Goal: Task Accomplishment & Management: Use online tool/utility

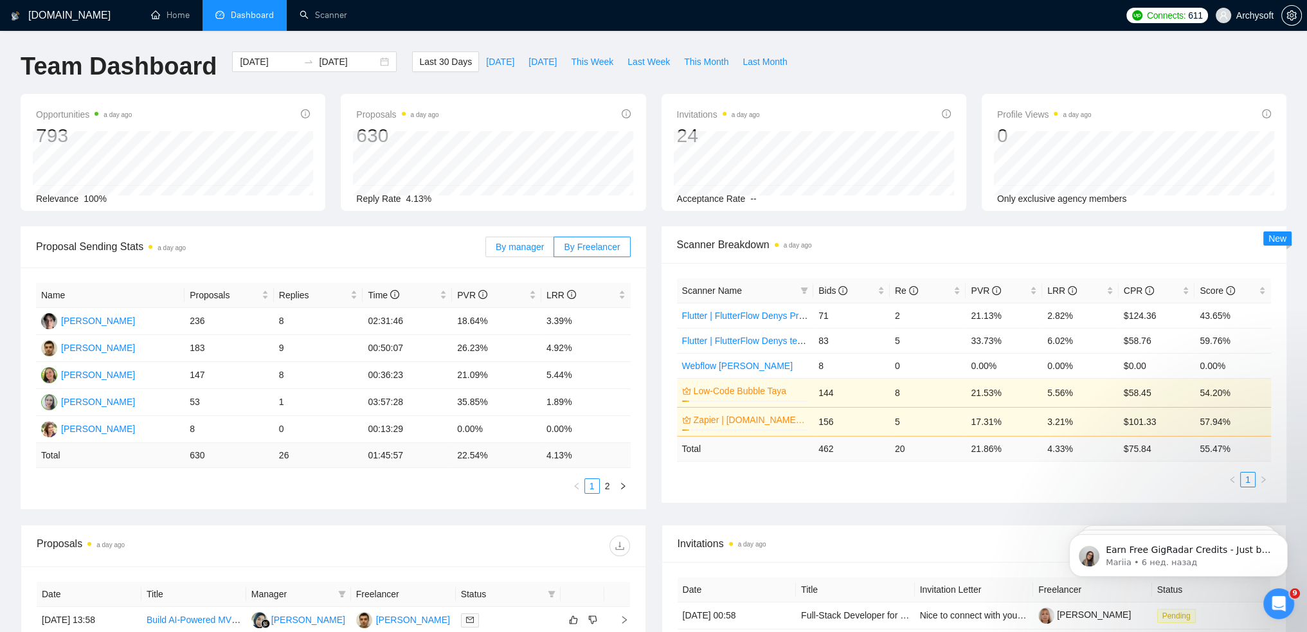
click at [499, 247] on label "By manager" at bounding box center [519, 247] width 69 height 21
click at [486, 250] on input "By manager" at bounding box center [486, 250] width 0 height 0
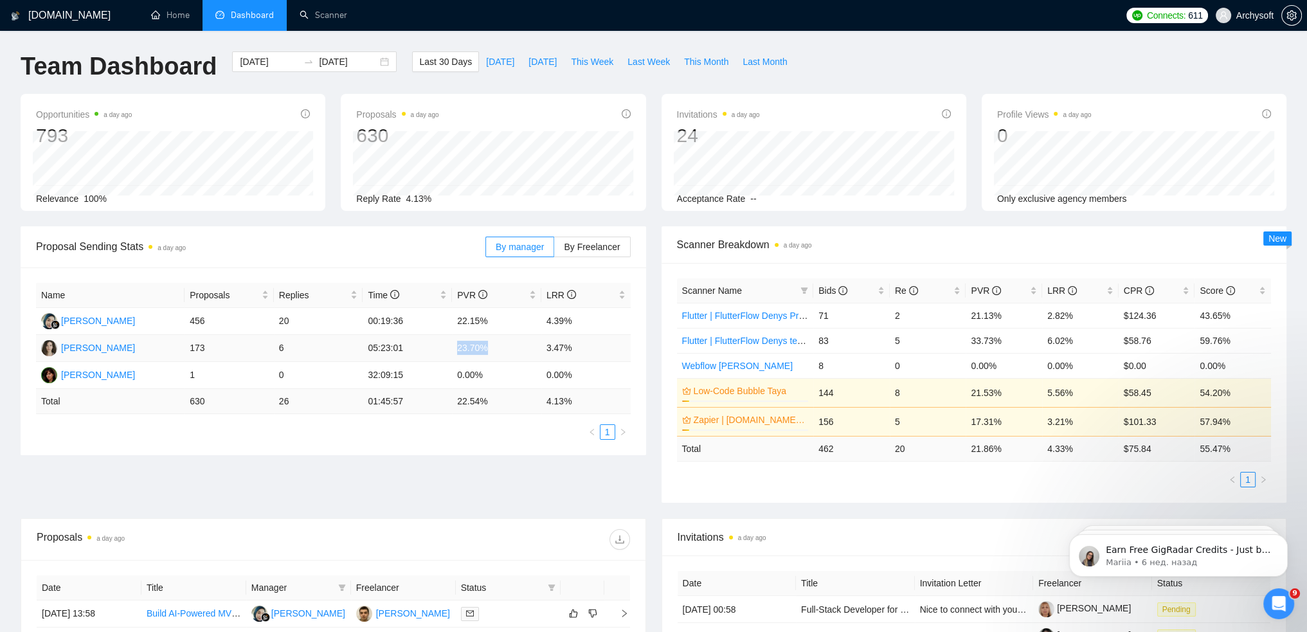
drag, startPoint x: 457, startPoint y: 353, endPoint x: 496, endPoint y: 347, distance: 40.3
click at [496, 347] on td "23.70%" at bounding box center [496, 348] width 89 height 27
click at [756, 59] on span "Last Month" at bounding box center [765, 62] width 44 height 14
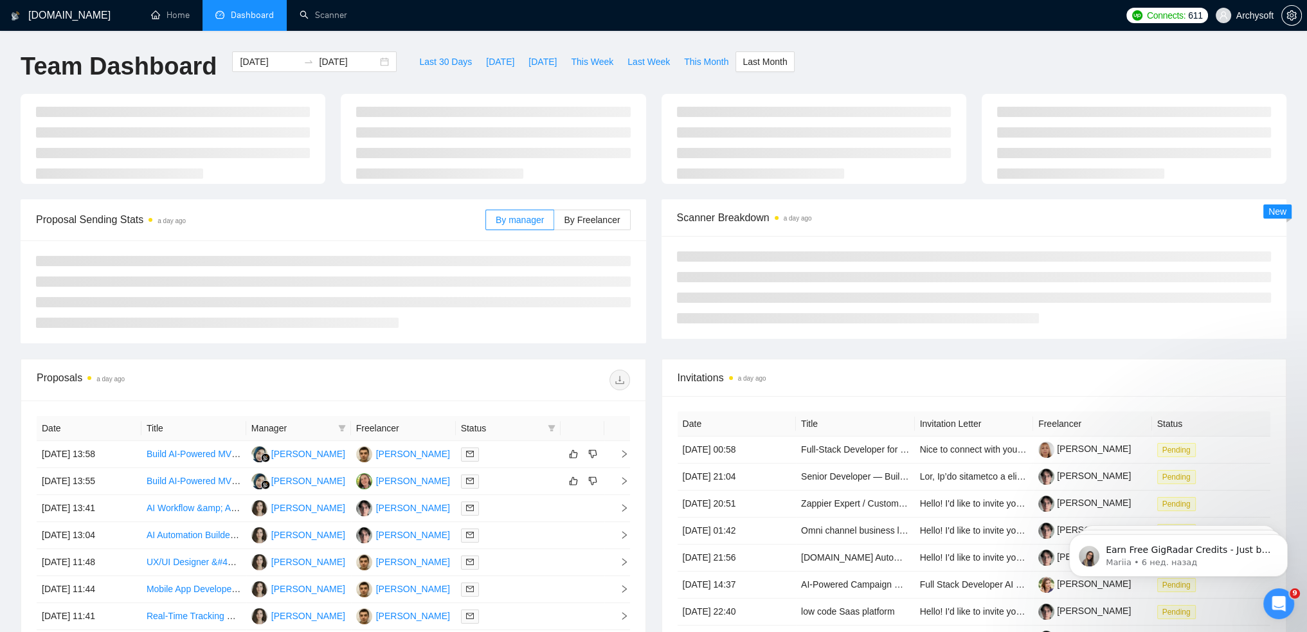
type input "2025-09-01"
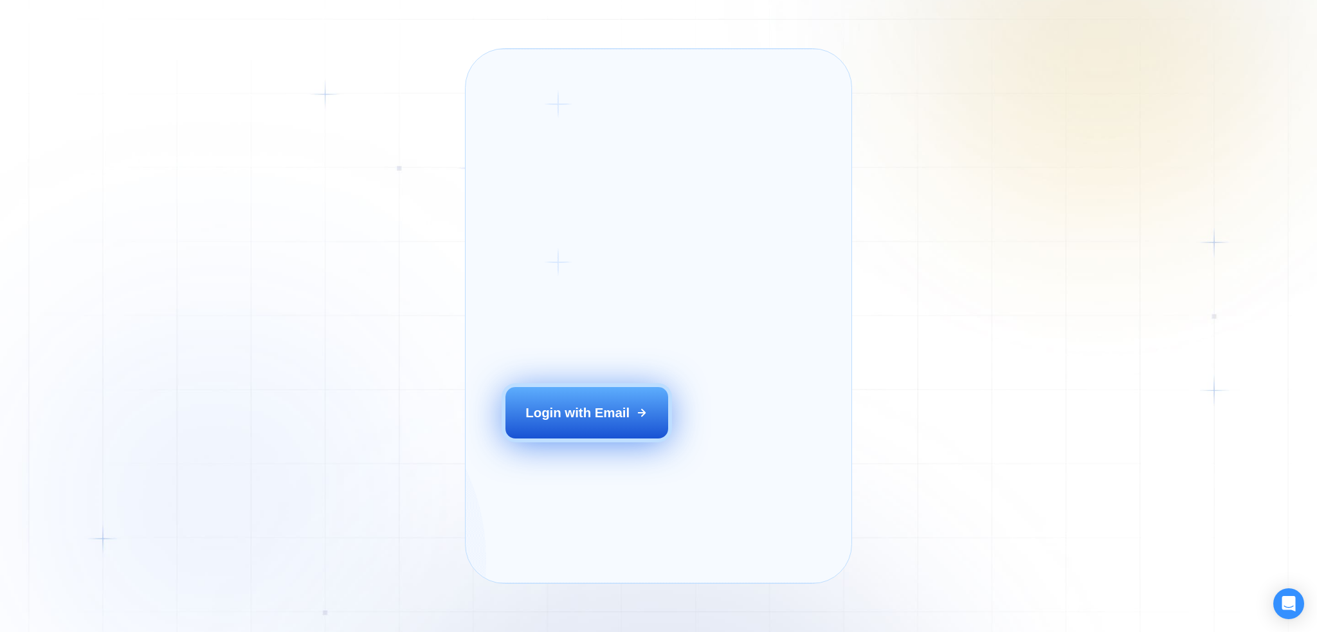
click at [584, 438] on button "Login with Email" at bounding box center [586, 412] width 163 height 51
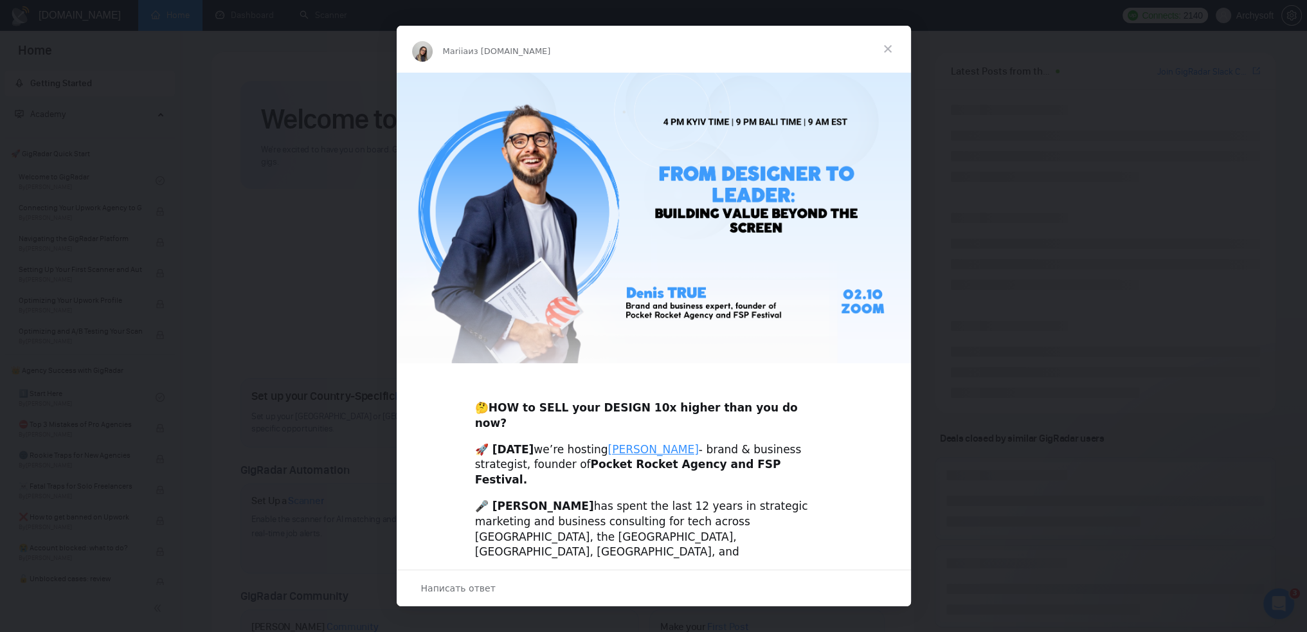
click at [890, 48] on span "Закрыть" at bounding box center [888, 49] width 46 height 46
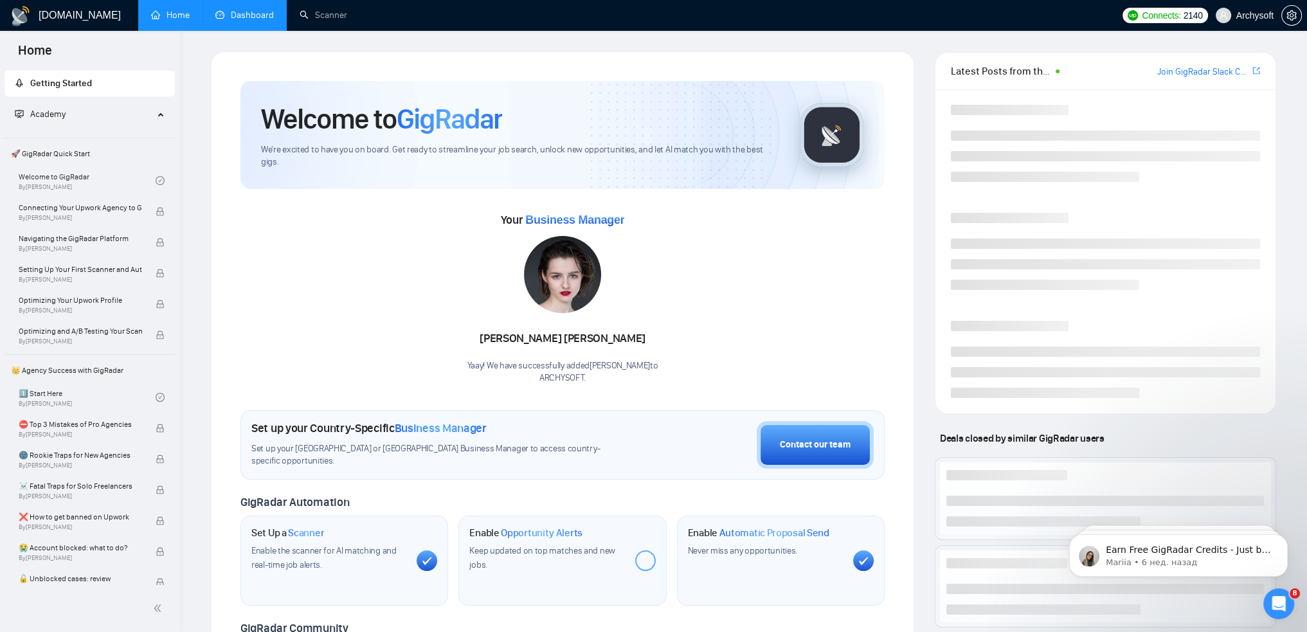
click at [231, 20] on link "Dashboard" at bounding box center [244, 15] width 59 height 11
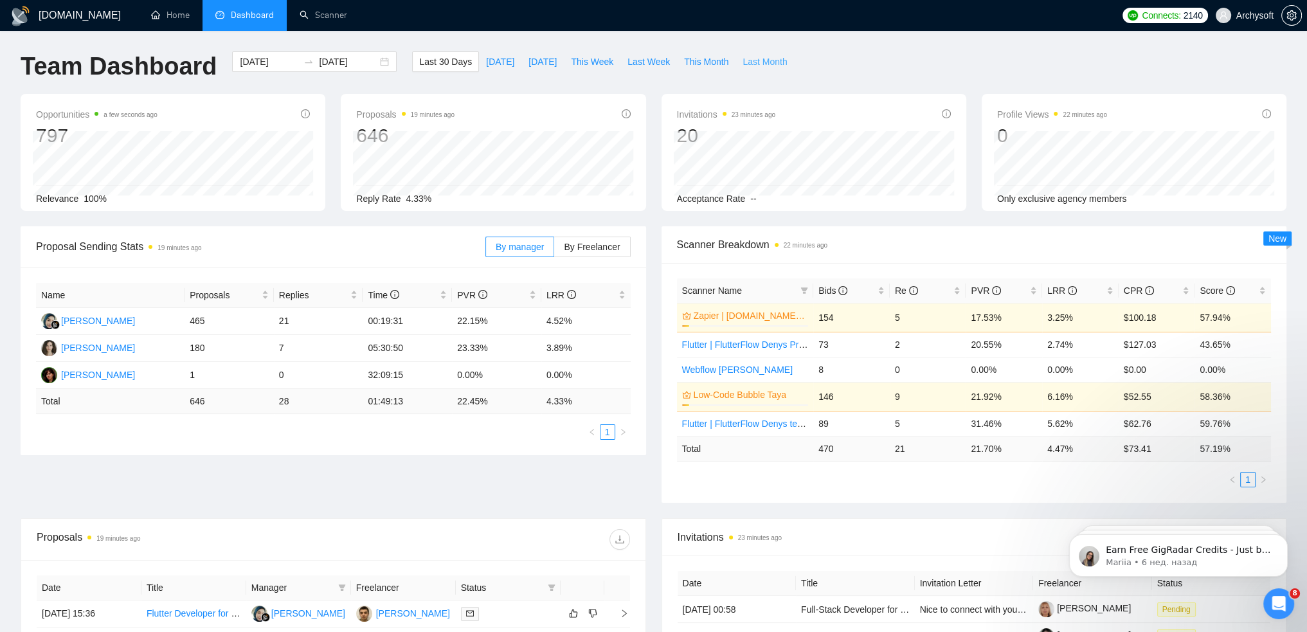
click at [747, 63] on span "Last Month" at bounding box center [765, 62] width 44 height 14
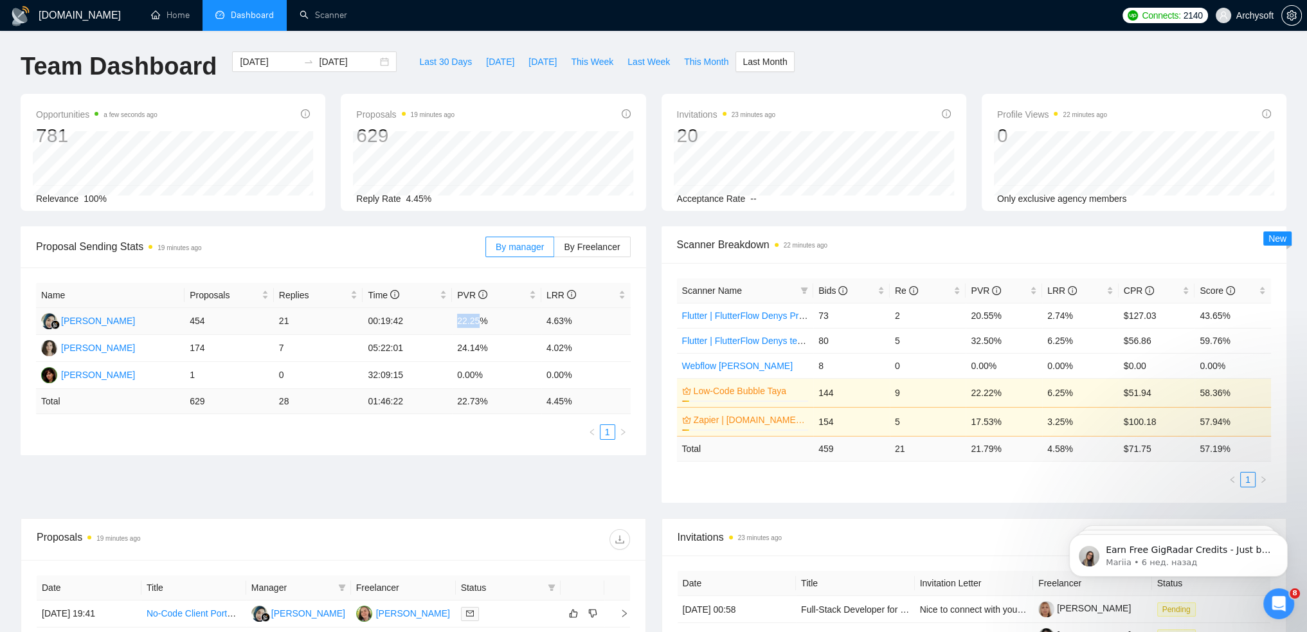
drag, startPoint x: 457, startPoint y: 321, endPoint x: 479, endPoint y: 325, distance: 22.8
click at [479, 325] on td "22.25%" at bounding box center [496, 321] width 89 height 27
drag, startPoint x: 553, startPoint y: 347, endPoint x: 574, endPoint y: 347, distance: 21.2
click at [574, 347] on td "4.02%" at bounding box center [585, 348] width 89 height 27
click at [565, 322] on td "4.63%" at bounding box center [585, 321] width 89 height 27
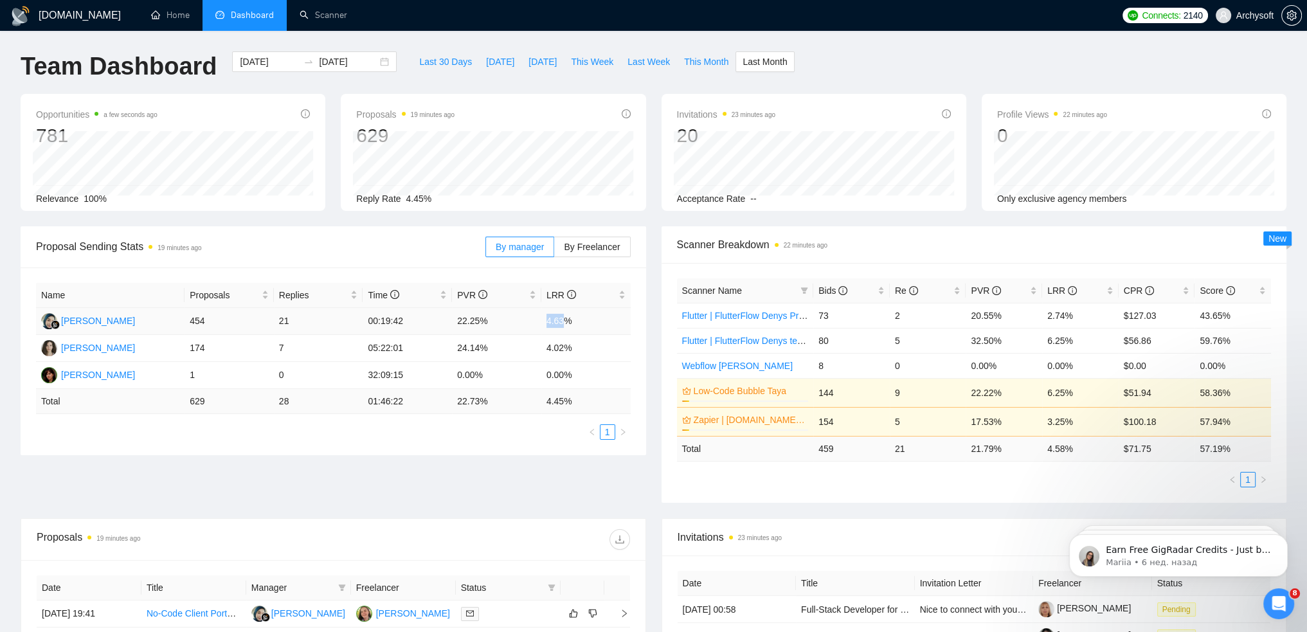
click at [564, 320] on td "4.63%" at bounding box center [585, 321] width 89 height 27
drag, startPoint x: 548, startPoint y: 318, endPoint x: 561, endPoint y: 318, distance: 12.9
click at [561, 318] on td "4.63%" at bounding box center [585, 321] width 89 height 27
drag, startPoint x: 547, startPoint y: 347, endPoint x: 565, endPoint y: 344, distance: 18.2
click at [565, 344] on td "4.02%" at bounding box center [585, 348] width 89 height 27
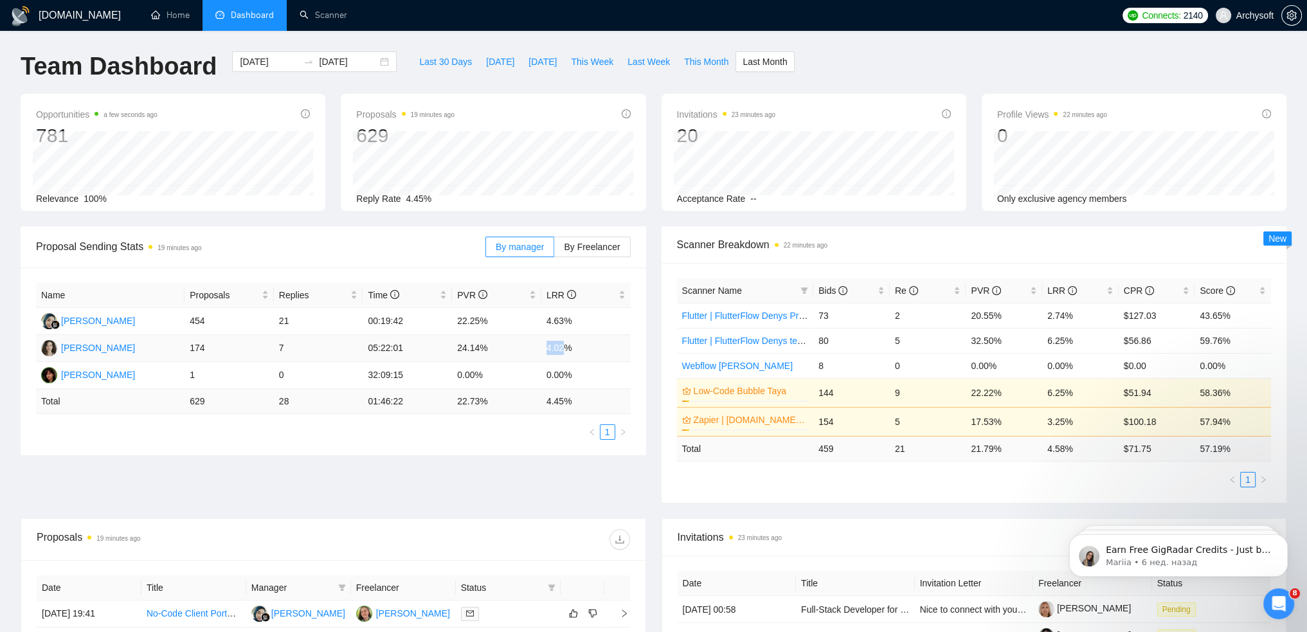
click at [543, 344] on td "4.02%" at bounding box center [585, 348] width 89 height 27
drag, startPoint x: 458, startPoint y: 318, endPoint x: 560, endPoint y: 347, distance: 106.3
click at [560, 347] on tbody "Nesya Aurellya 454 21 00:19:42 22.25% 4.63% Anastasiia Sollomicheva 174 7 05:22…" at bounding box center [333, 348] width 595 height 81
drag, startPoint x: 561, startPoint y: 347, endPoint x: 555, endPoint y: 347, distance: 6.5
click at [562, 347] on td "4.02%" at bounding box center [585, 348] width 89 height 27
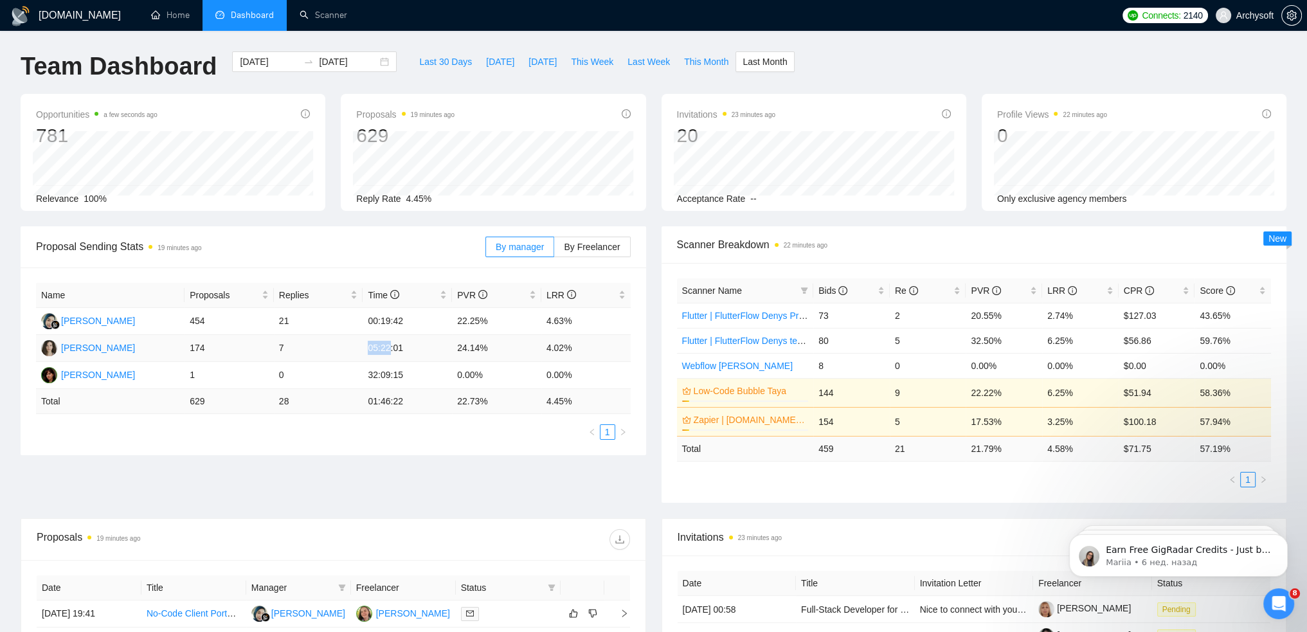
drag, startPoint x: 388, startPoint y: 350, endPoint x: 370, endPoint y: 344, distance: 18.9
click at [370, 344] on td "05:22:01" at bounding box center [407, 348] width 89 height 27
click at [373, 345] on td "05:22:01" at bounding box center [407, 348] width 89 height 27
drag, startPoint x: 370, startPoint y: 347, endPoint x: 399, endPoint y: 347, distance: 28.9
click at [399, 347] on td "05:22:01" at bounding box center [407, 348] width 89 height 27
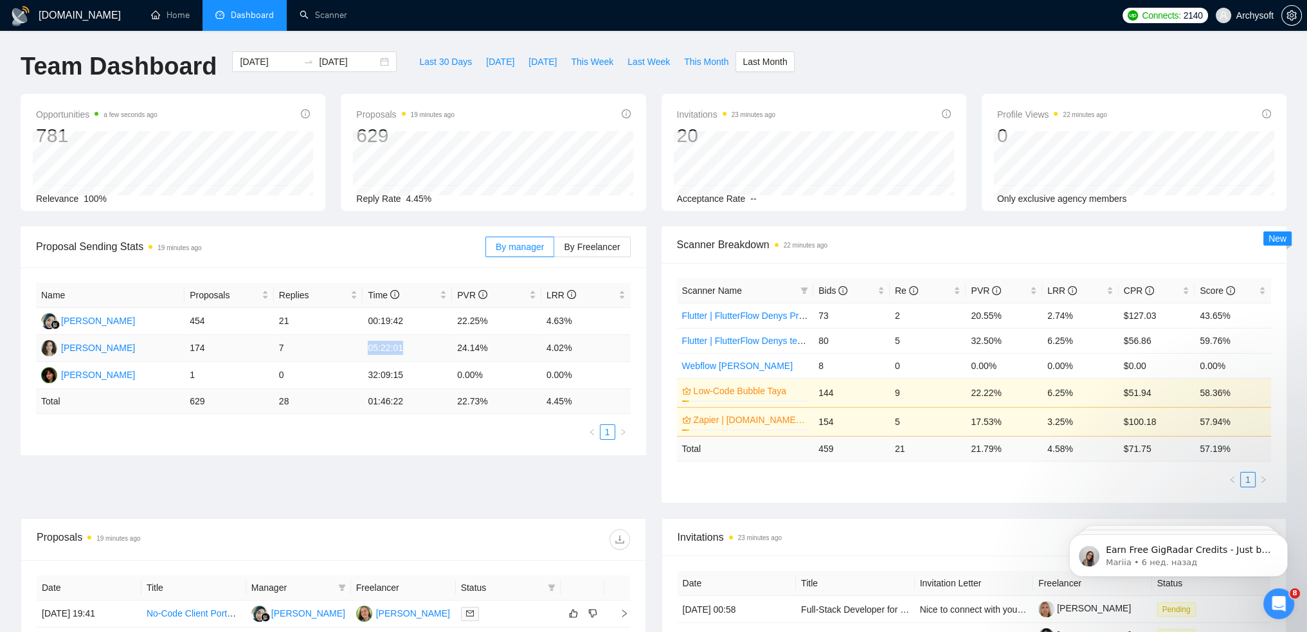
click at [399, 350] on td "05:22:01" at bounding box center [407, 348] width 89 height 27
click at [577, 246] on span "By Freelancer" at bounding box center [592, 247] width 56 height 10
click at [554, 250] on input "By Freelancer" at bounding box center [554, 250] width 0 height 0
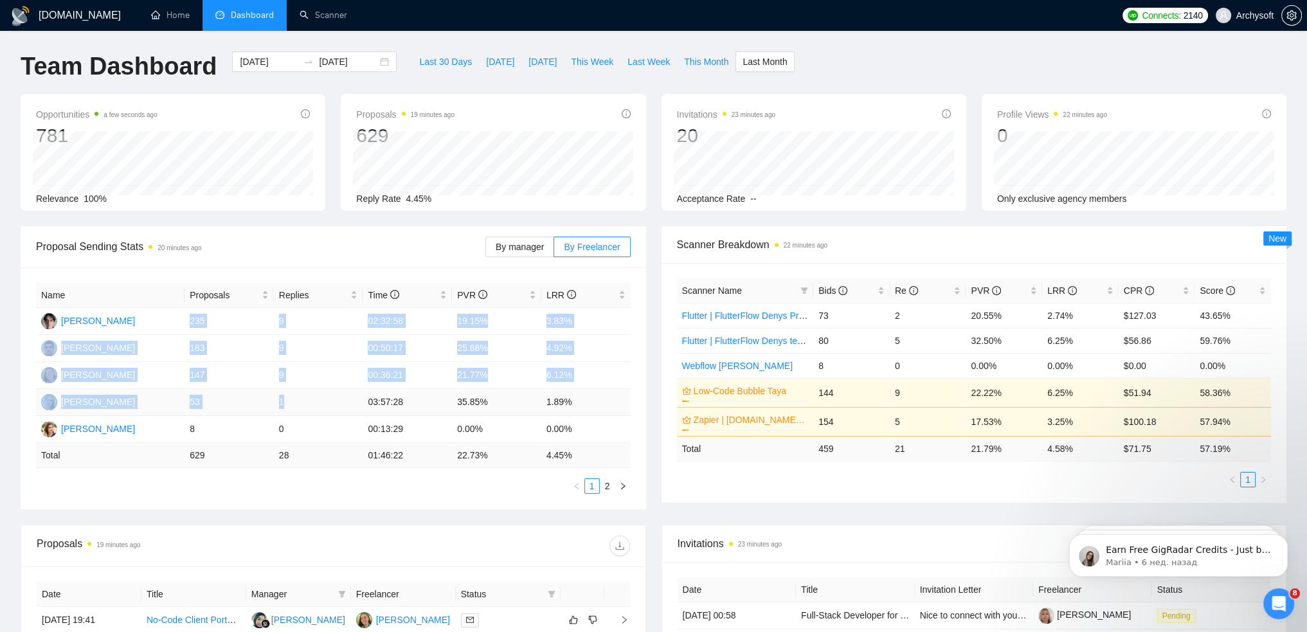
drag, startPoint x: 188, startPoint y: 319, endPoint x: 296, endPoint y: 411, distance: 141.9
click at [294, 407] on tbody "Vladislav Sviderskyi 235 9 02:32:58 19.15% 3.83% Denys Orikhan 183 9 00:50:17 2…" at bounding box center [333, 375] width 595 height 135
click at [297, 411] on td "1" at bounding box center [318, 402] width 89 height 27
click at [194, 402] on td "53" at bounding box center [229, 402] width 89 height 27
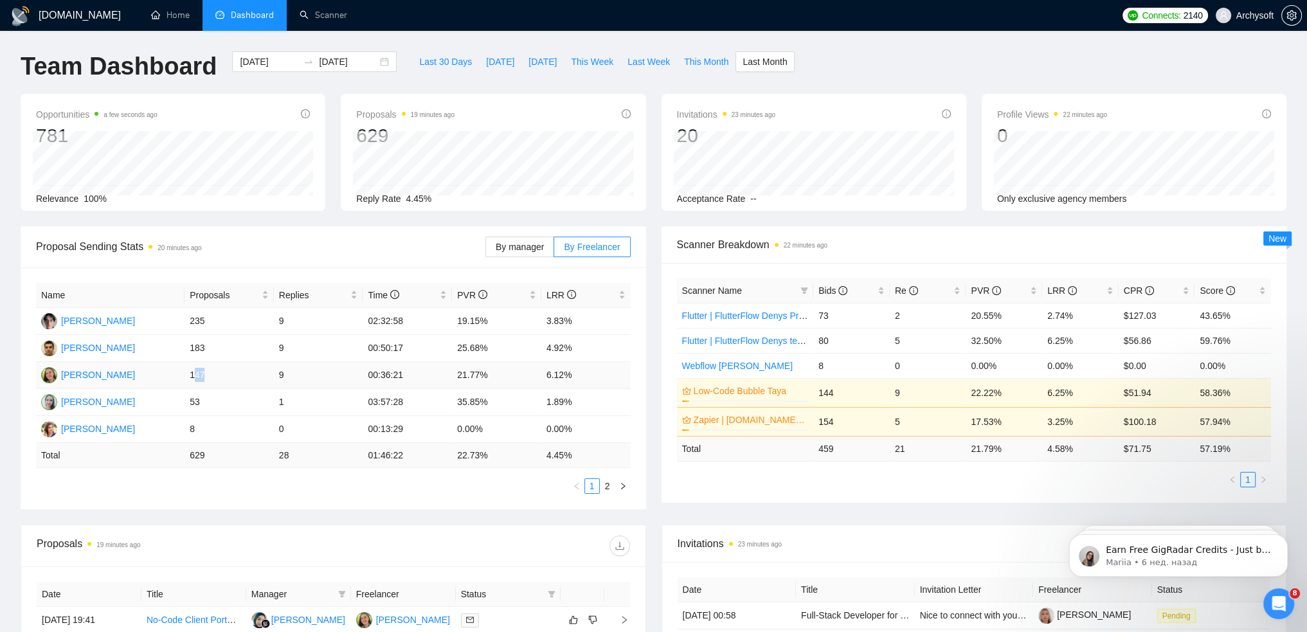
drag, startPoint x: 195, startPoint y: 380, endPoint x: 203, endPoint y: 380, distance: 7.1
click at [203, 380] on td "147" at bounding box center [229, 375] width 89 height 27
drag, startPoint x: 192, startPoint y: 401, endPoint x: 203, endPoint y: 402, distance: 11.6
click at [203, 402] on td "53" at bounding box center [229, 402] width 89 height 27
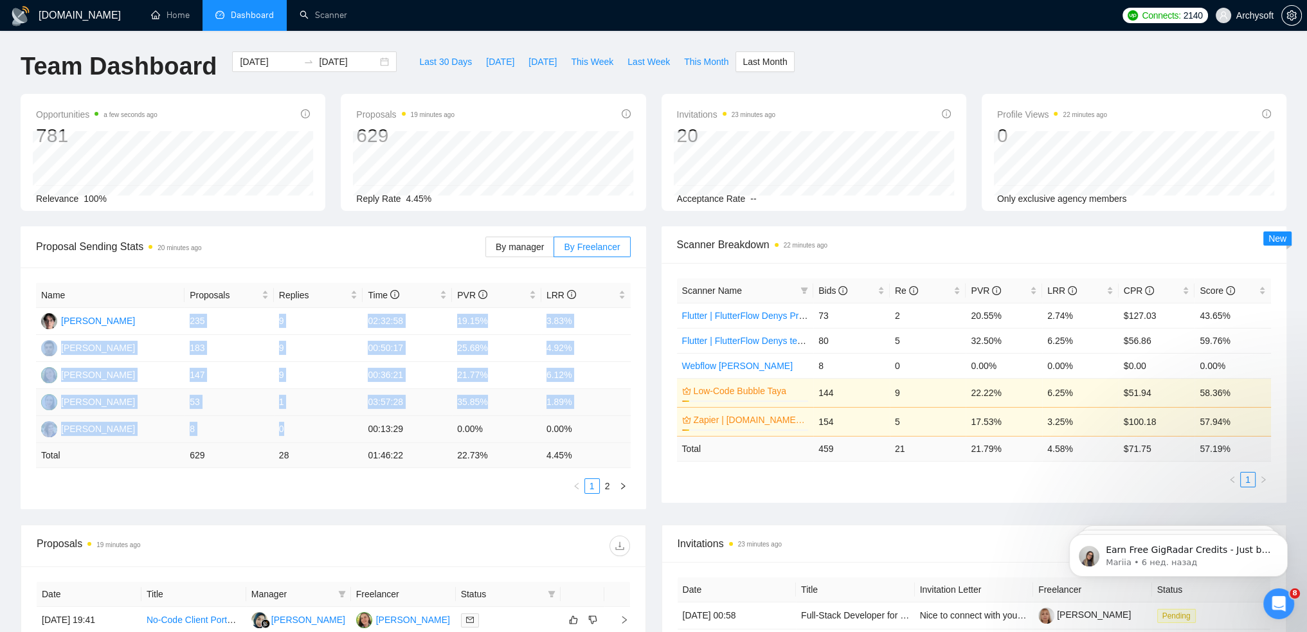
drag, startPoint x: 190, startPoint y: 319, endPoint x: 297, endPoint y: 426, distance: 151.4
click at [297, 426] on tbody "Vladislav Sviderskyi 235 9 02:32:58 19.15% 3.83% Denys Orikhan 183 9 00:50:17 2…" at bounding box center [333, 375] width 595 height 135
click at [296, 430] on td "0" at bounding box center [318, 429] width 89 height 27
drag, startPoint x: 293, startPoint y: 431, endPoint x: 168, endPoint y: 318, distance: 168.4
click at [168, 318] on tbody "Vladislav Sviderskyi 235 9 02:32:58 19.15% 3.83% Denys Orikhan 183 9 00:50:17 2…" at bounding box center [333, 375] width 595 height 135
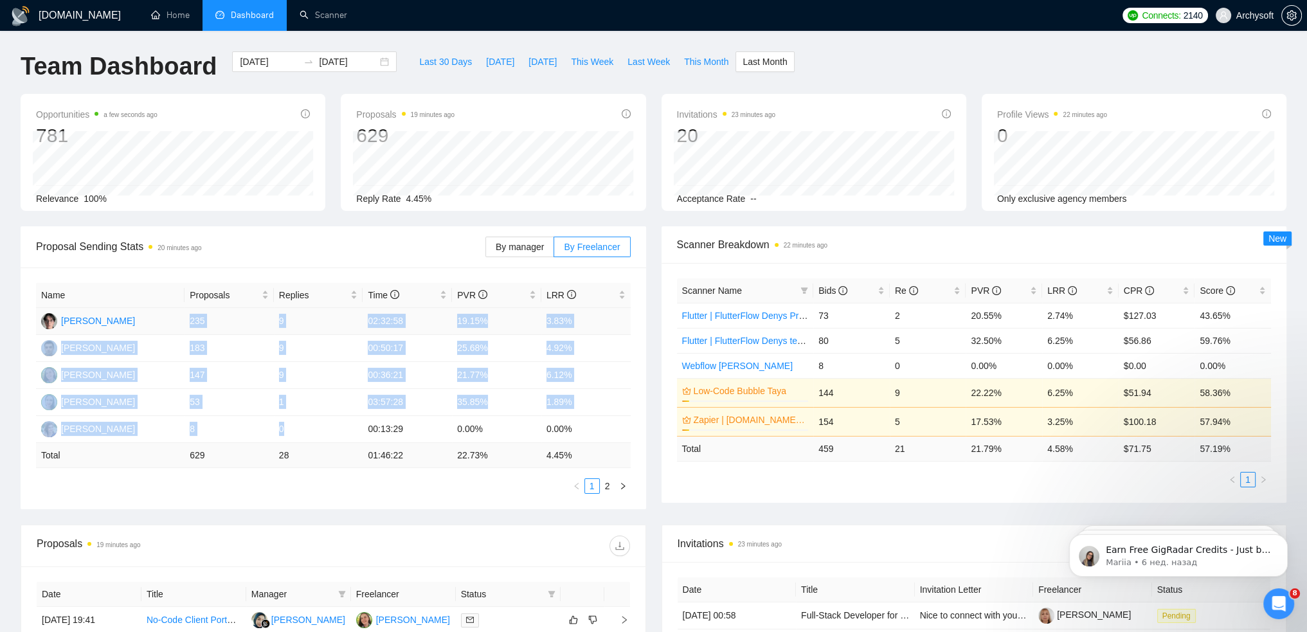
click at [185, 318] on td "235" at bounding box center [229, 321] width 89 height 27
drag, startPoint x: 200, startPoint y: 329, endPoint x: 295, endPoint y: 439, distance: 144.9
click at [296, 439] on tbody "Vladislav Sviderskyi 235 9 02:32:58 19.15% 3.83% Denys Orikhan 183 9 00:50:17 2…" at bounding box center [333, 375] width 595 height 135
click at [291, 434] on td "0" at bounding box center [318, 429] width 89 height 27
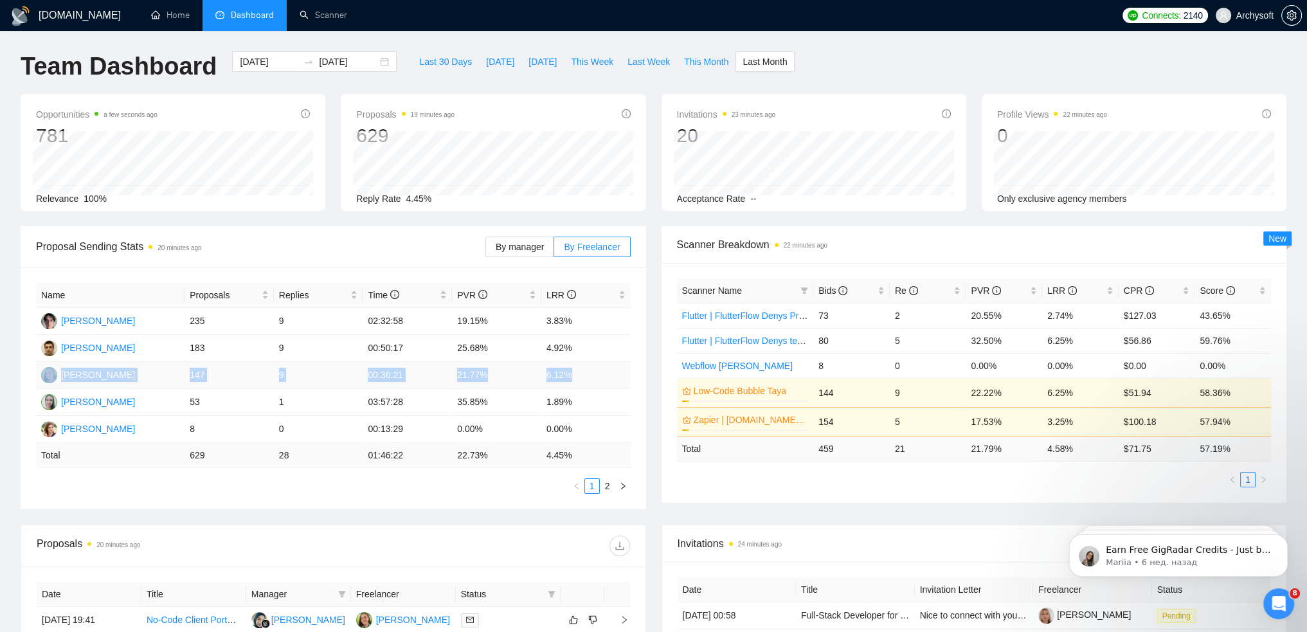
drag, startPoint x: 56, startPoint y: 371, endPoint x: 588, endPoint y: 374, distance: 531.8
click at [585, 378] on tr "Anastasiia Bereza 147 9 00:36:21 21.77% 6.12%" at bounding box center [333, 375] width 595 height 27
click at [588, 372] on td "6.12%" at bounding box center [585, 375] width 89 height 27
click at [367, 59] on input "2025-09-30" at bounding box center [348, 62] width 59 height 14
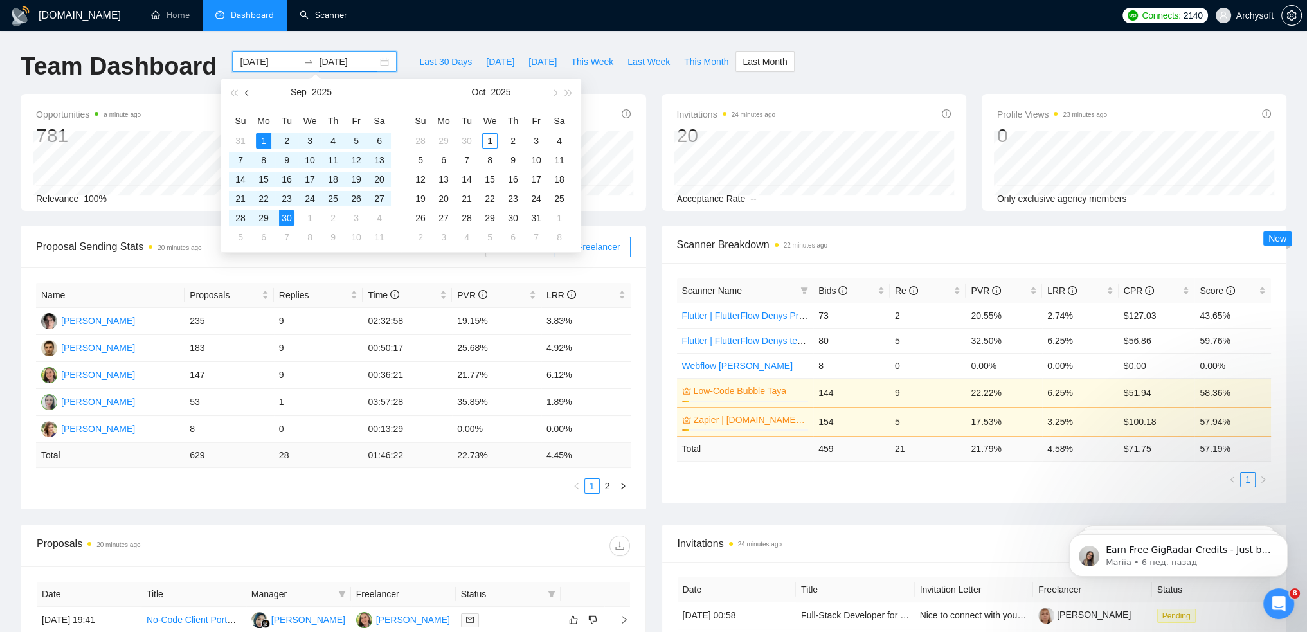
click at [247, 92] on span "button" at bounding box center [248, 92] width 6 height 6
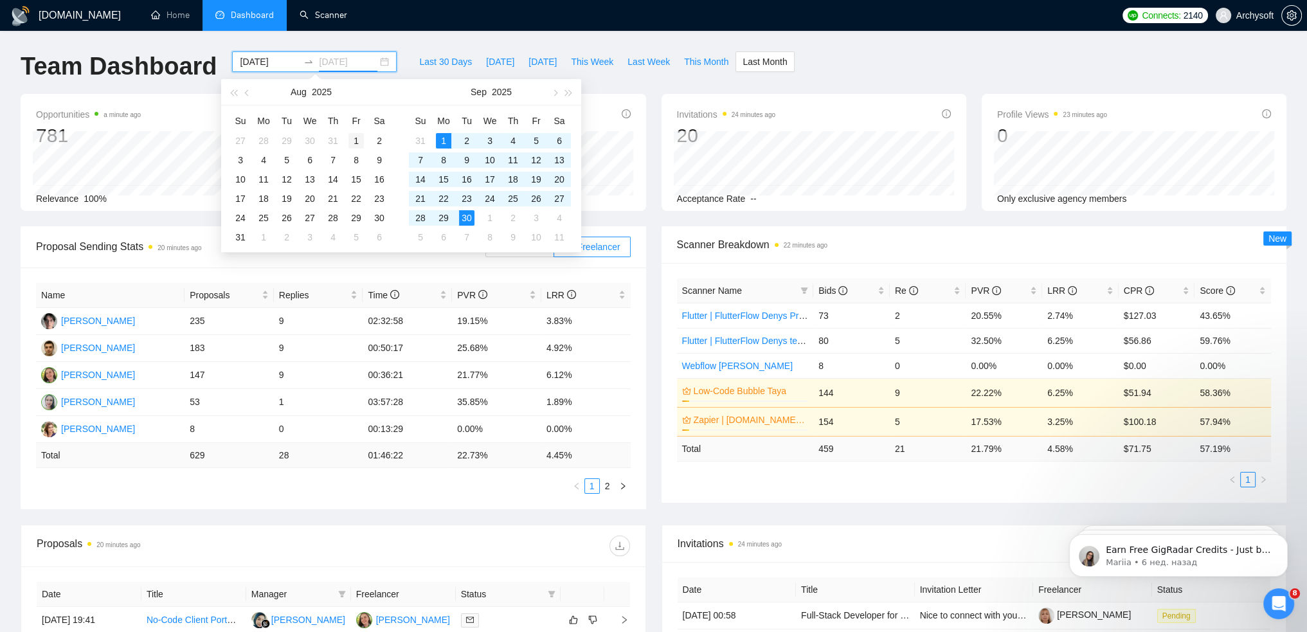
type input "2025-08-01"
click at [352, 140] on div "1" at bounding box center [356, 140] width 15 height 15
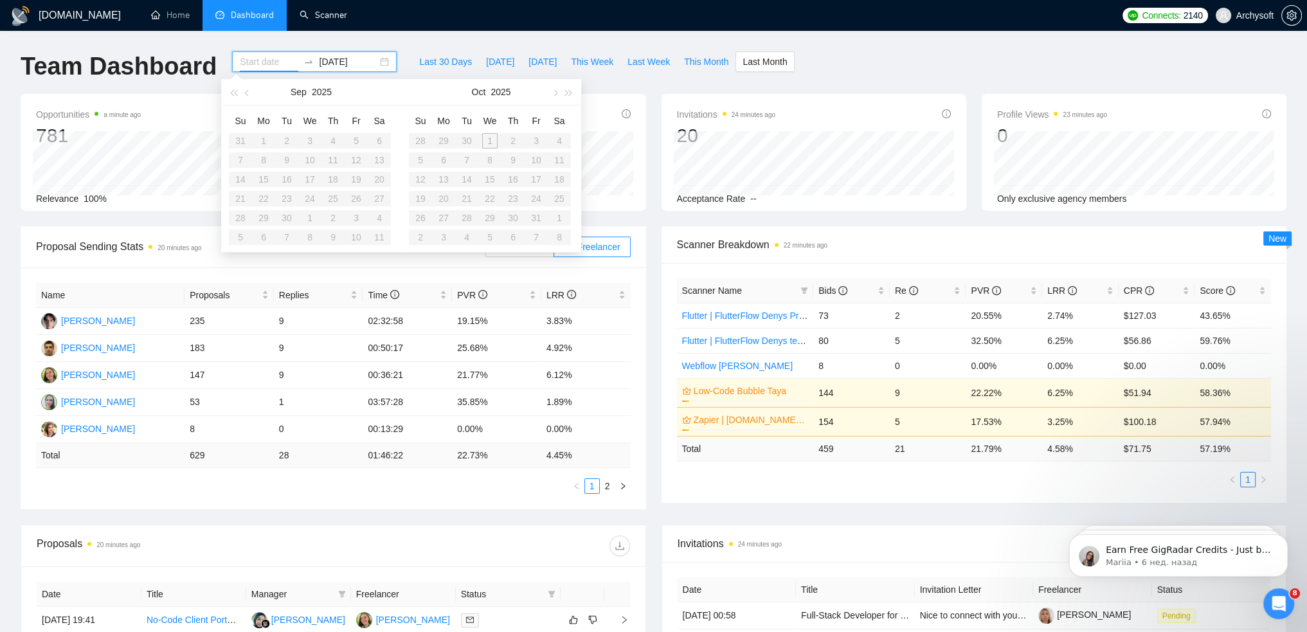
click at [237, 140] on table "Su Mo Tu We Th Fr Sa 31 1 2 3 4 5 6 7 8 9 10 11 12 13 14 15 16 17 18 19 20 21 2…" at bounding box center [310, 179] width 162 height 136
click at [275, 60] on input at bounding box center [269, 62] width 59 height 14
click at [326, 62] on input "2025-08-01" at bounding box center [348, 62] width 59 height 14
click at [262, 61] on input at bounding box center [269, 62] width 59 height 14
type input "2025-09-01"
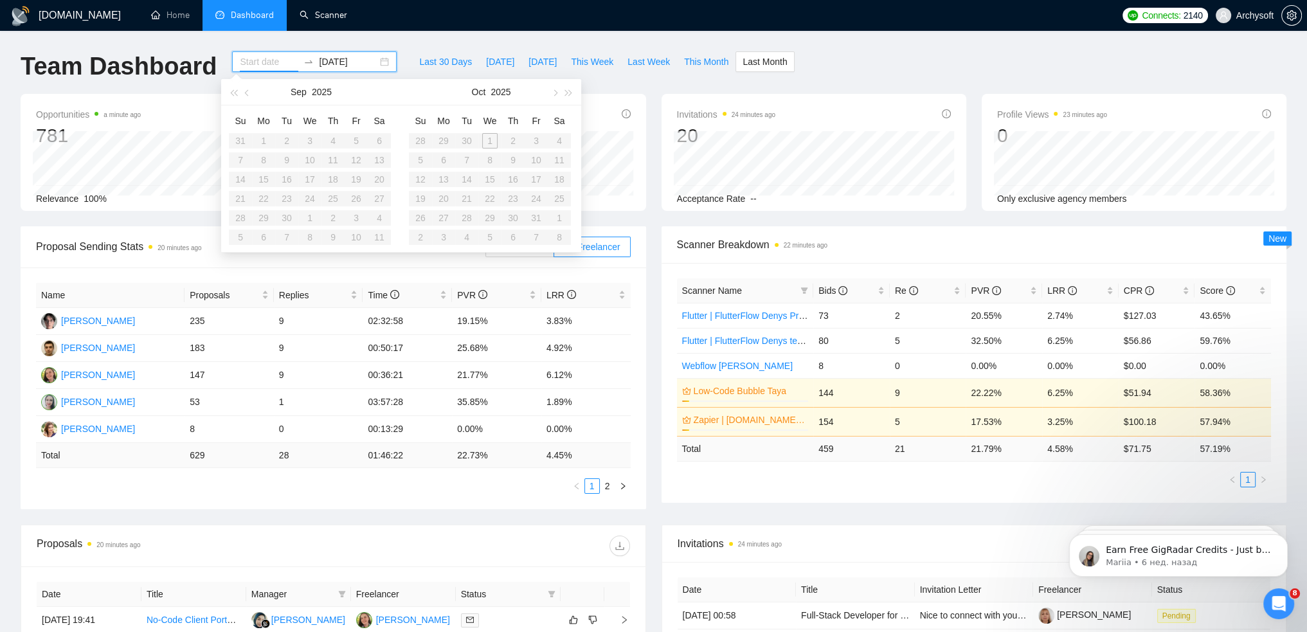
type input "2025-09-30"
click at [359, 43] on div "GigRadar.io Home Dashboard Scanner Connects: 2140 Archysoft Team Dashboard 2025…" at bounding box center [653, 516] width 1307 height 1033
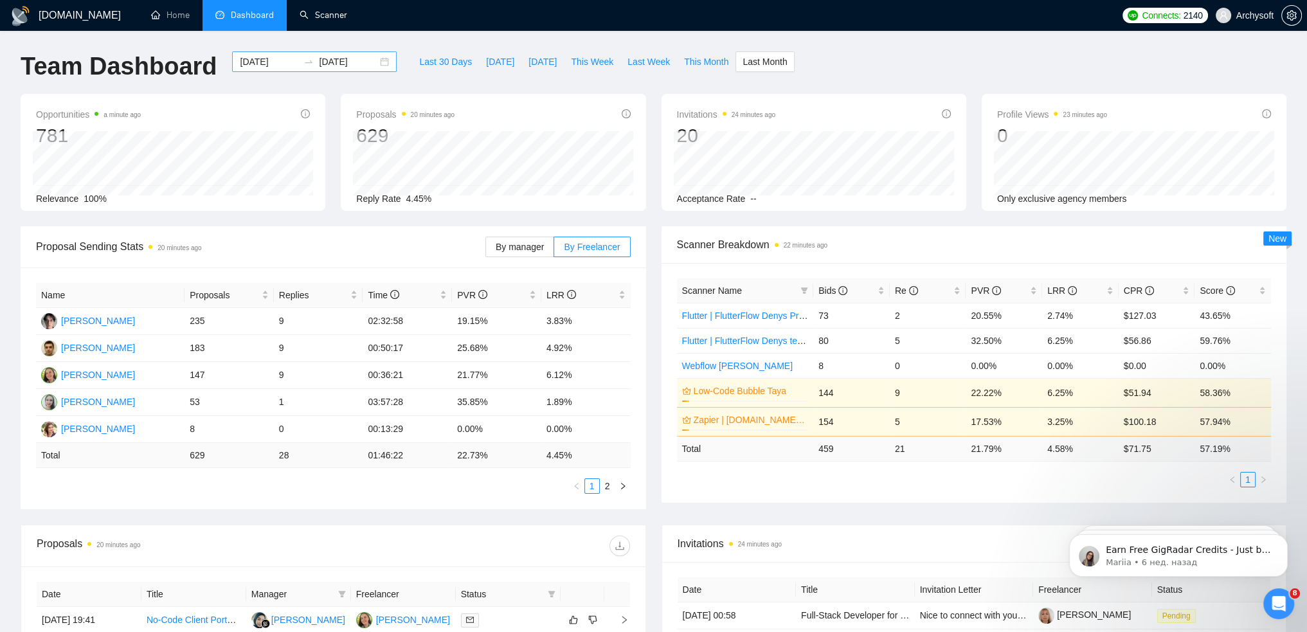
click at [252, 59] on input "2025-09-01" at bounding box center [269, 62] width 59 height 14
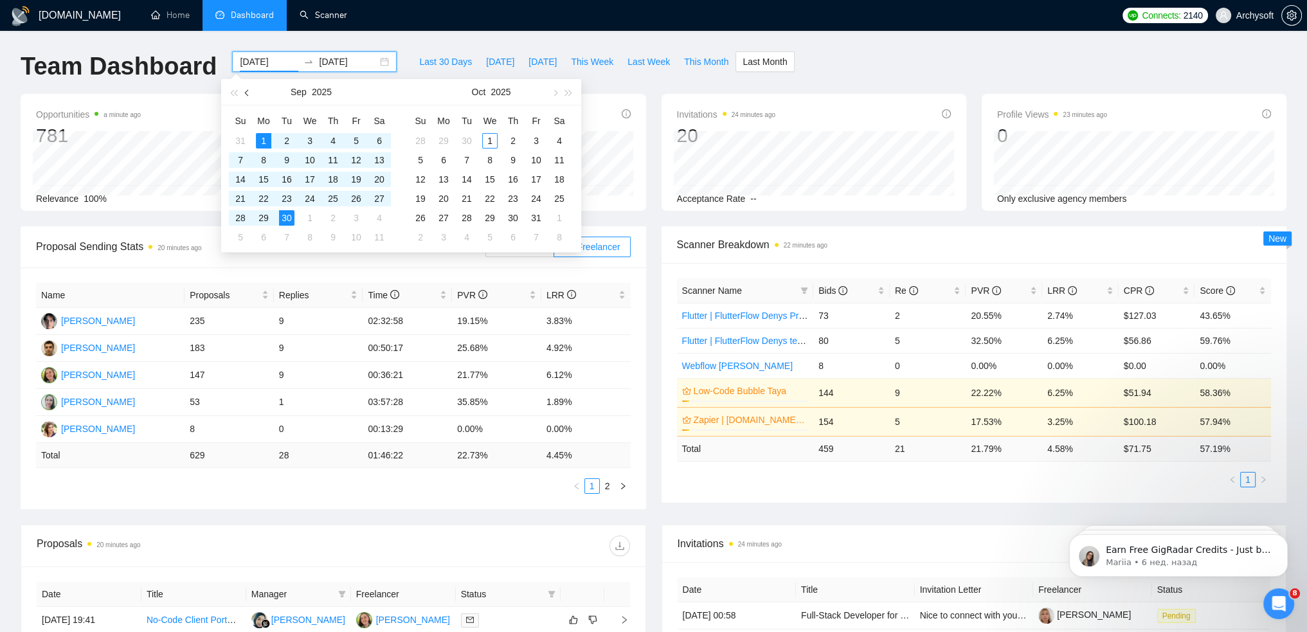
click at [249, 90] on span "button" at bounding box center [248, 92] width 6 height 6
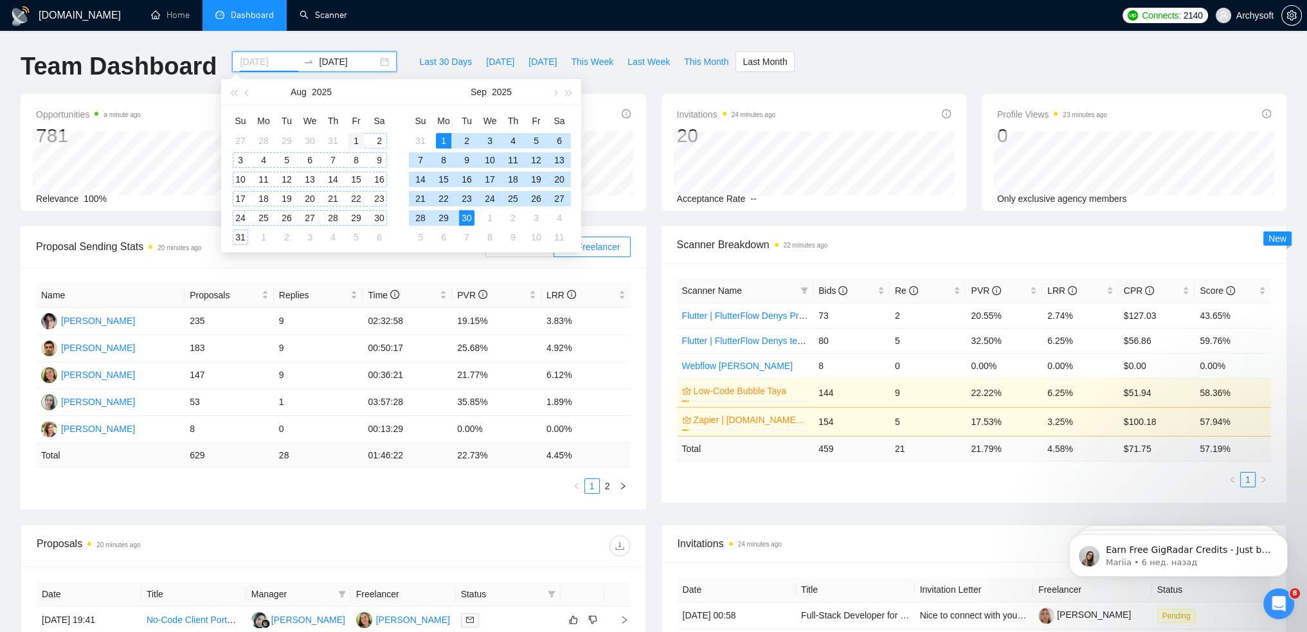
type input "2025-08-01"
click at [352, 142] on div "1" at bounding box center [356, 140] width 15 height 15
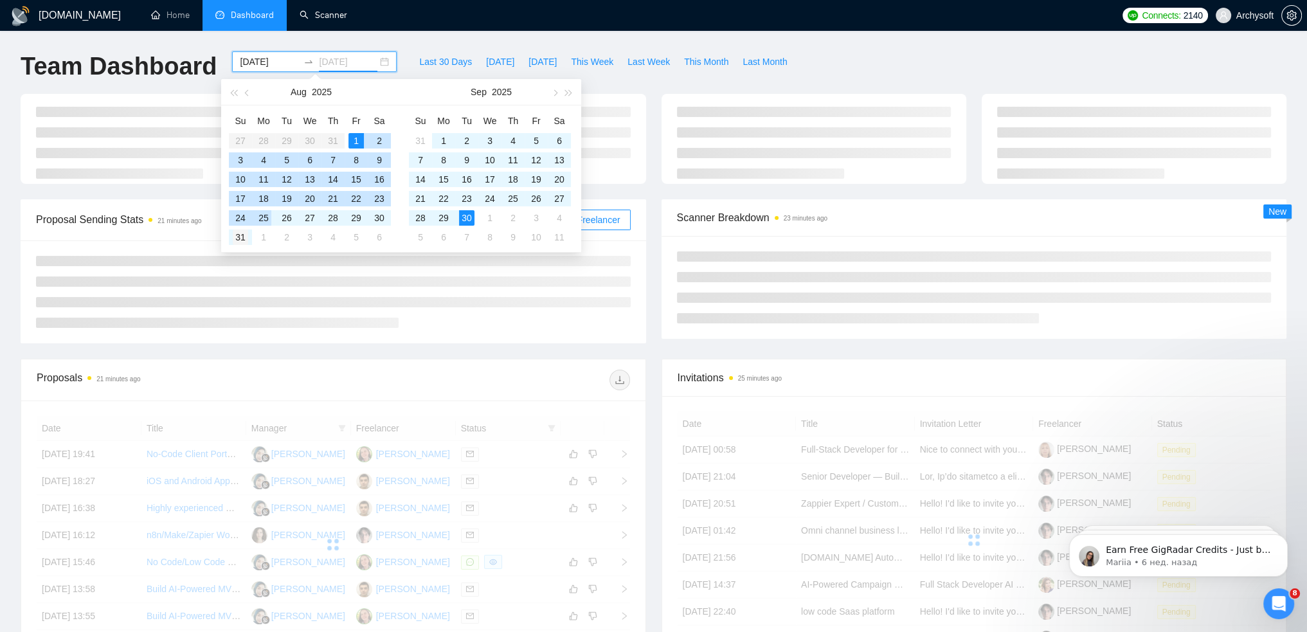
type input "2025-08-31"
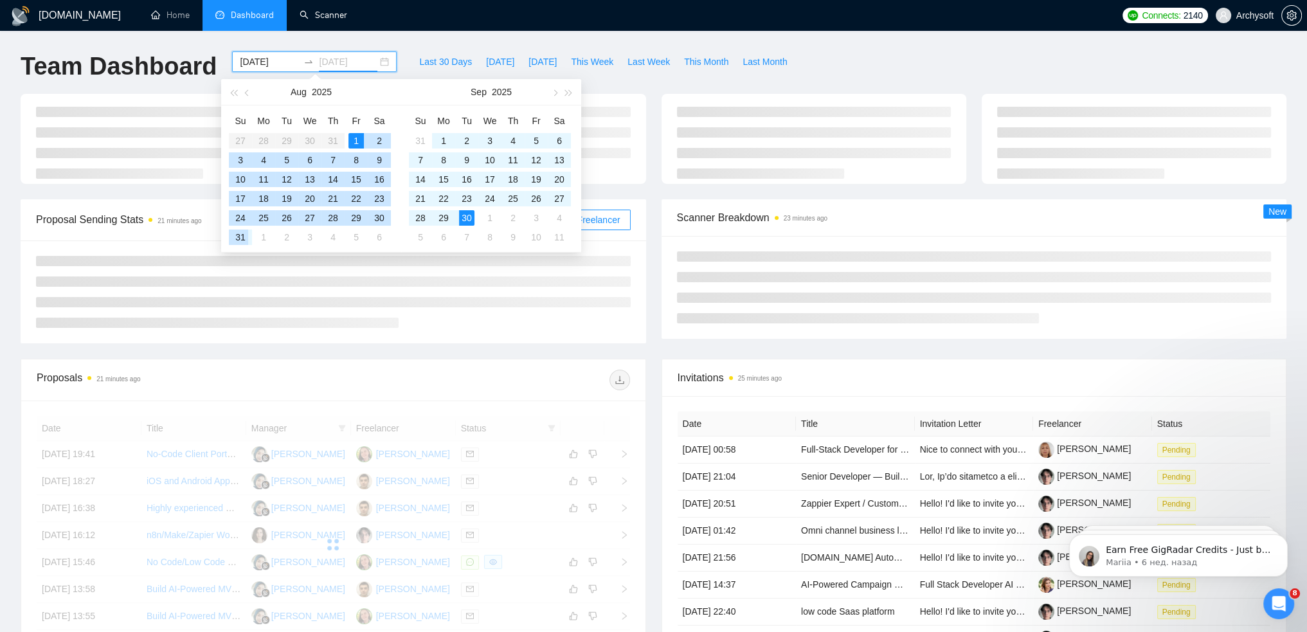
click at [233, 237] on div "31" at bounding box center [240, 237] width 15 height 15
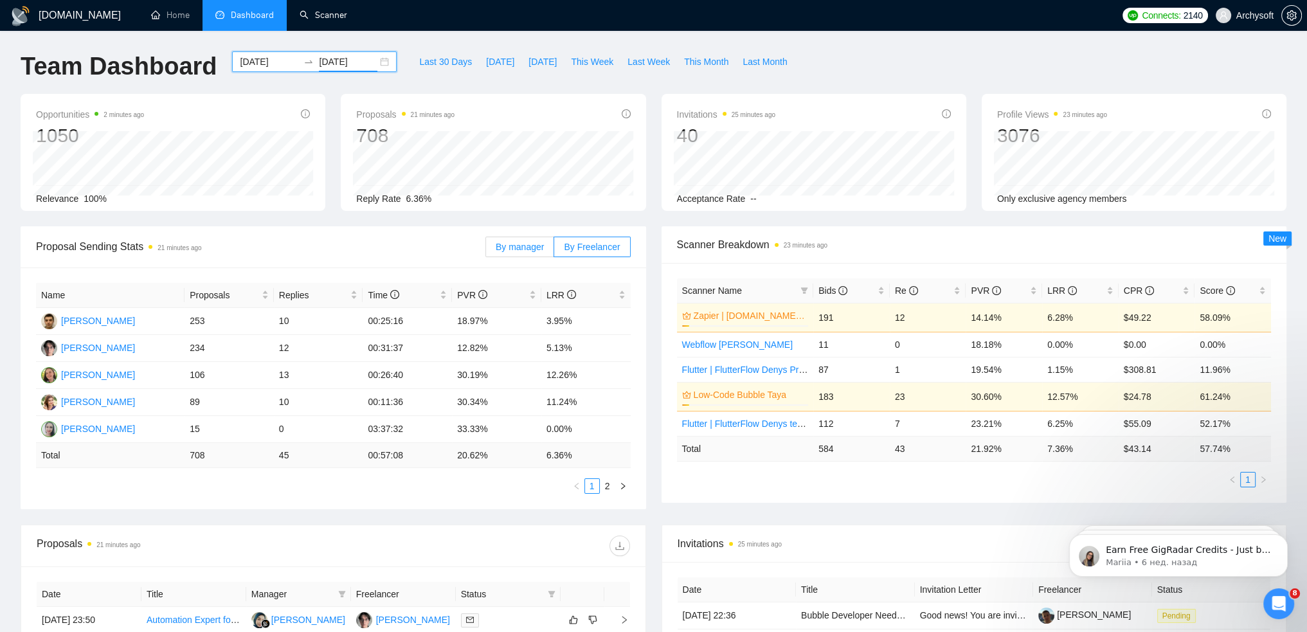
click at [517, 243] on span "By manager" at bounding box center [520, 247] width 48 height 10
click at [486, 250] on input "By manager" at bounding box center [486, 250] width 0 height 0
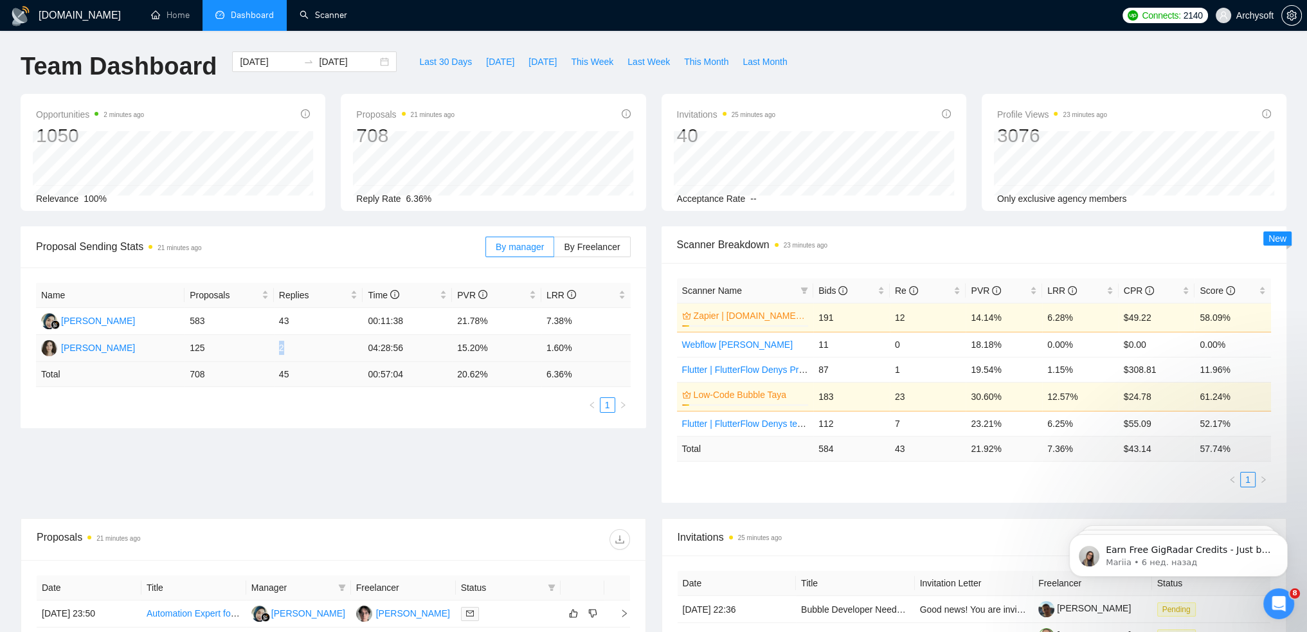
drag, startPoint x: 297, startPoint y: 350, endPoint x: 276, endPoint y: 349, distance: 20.6
click at [276, 349] on td "2" at bounding box center [318, 348] width 89 height 27
click at [288, 350] on td "2" at bounding box center [318, 348] width 89 height 27
drag, startPoint x: 460, startPoint y: 350, endPoint x: 511, endPoint y: 347, distance: 50.9
click at [511, 347] on td "15.20%" at bounding box center [496, 348] width 89 height 27
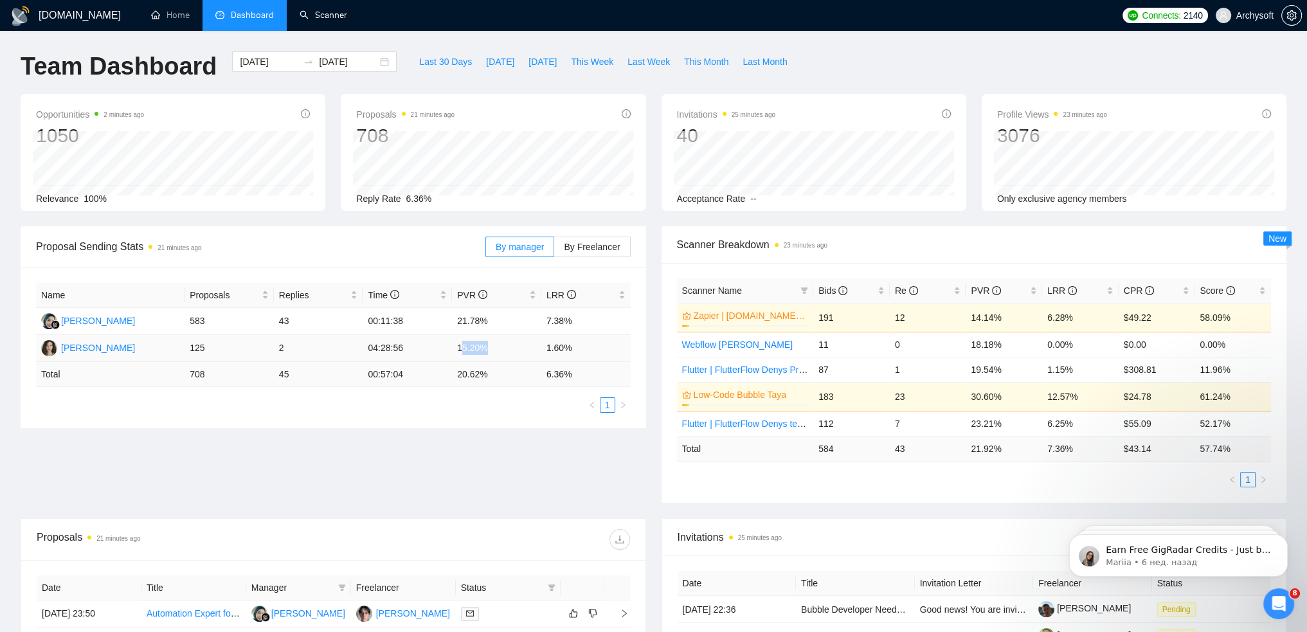
click at [499, 349] on td "15.20%" at bounding box center [496, 348] width 89 height 27
drag, startPoint x: 543, startPoint y: 347, endPoint x: 577, endPoint y: 349, distance: 34.8
click at [577, 349] on td "1.60%" at bounding box center [585, 348] width 89 height 27
drag, startPoint x: 186, startPoint y: 347, endPoint x: 329, endPoint y: 350, distance: 142.8
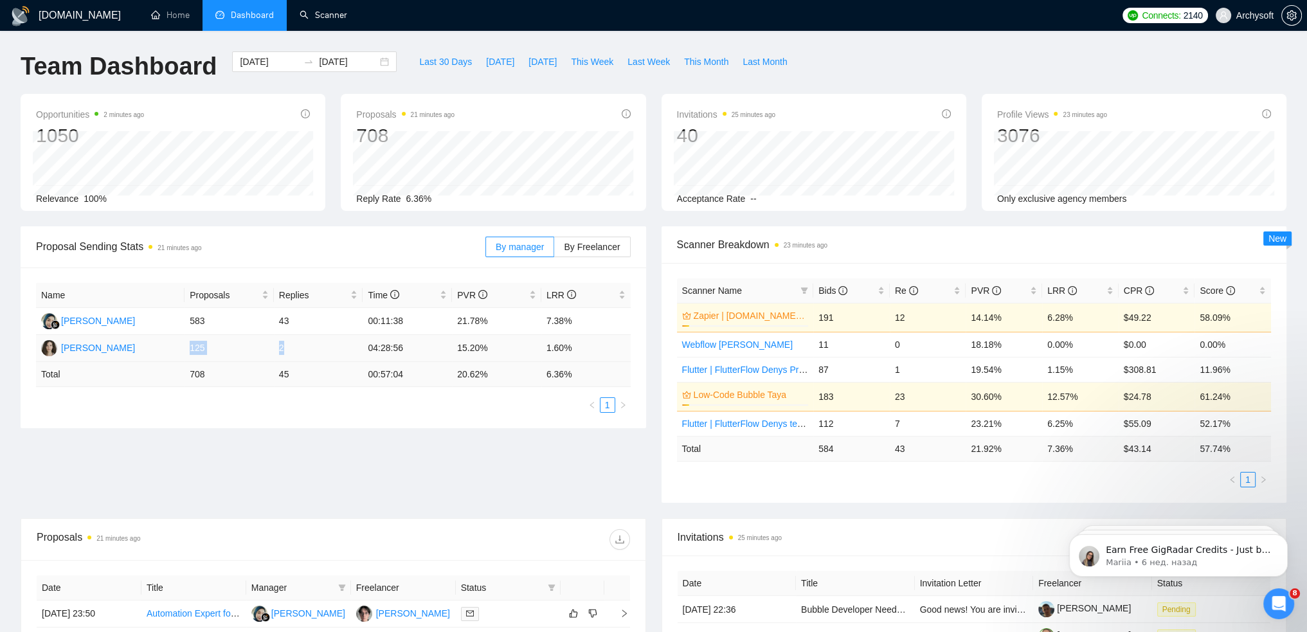
click at [331, 349] on tr "Anastasiia Sollomicheva 125 2 04:28:56 15.20% 1.60%" at bounding box center [333, 348] width 595 height 27
click at [314, 350] on td "2" at bounding box center [318, 348] width 89 height 27
drag, startPoint x: 568, startPoint y: 347, endPoint x: 539, endPoint y: 347, distance: 28.9
click at [539, 347] on tr "Anastasiia Sollomicheva 125 2 04:28:56 15.20% 1.60%" at bounding box center [333, 348] width 595 height 27
click at [551, 347] on td "1.60%" at bounding box center [585, 348] width 89 height 27
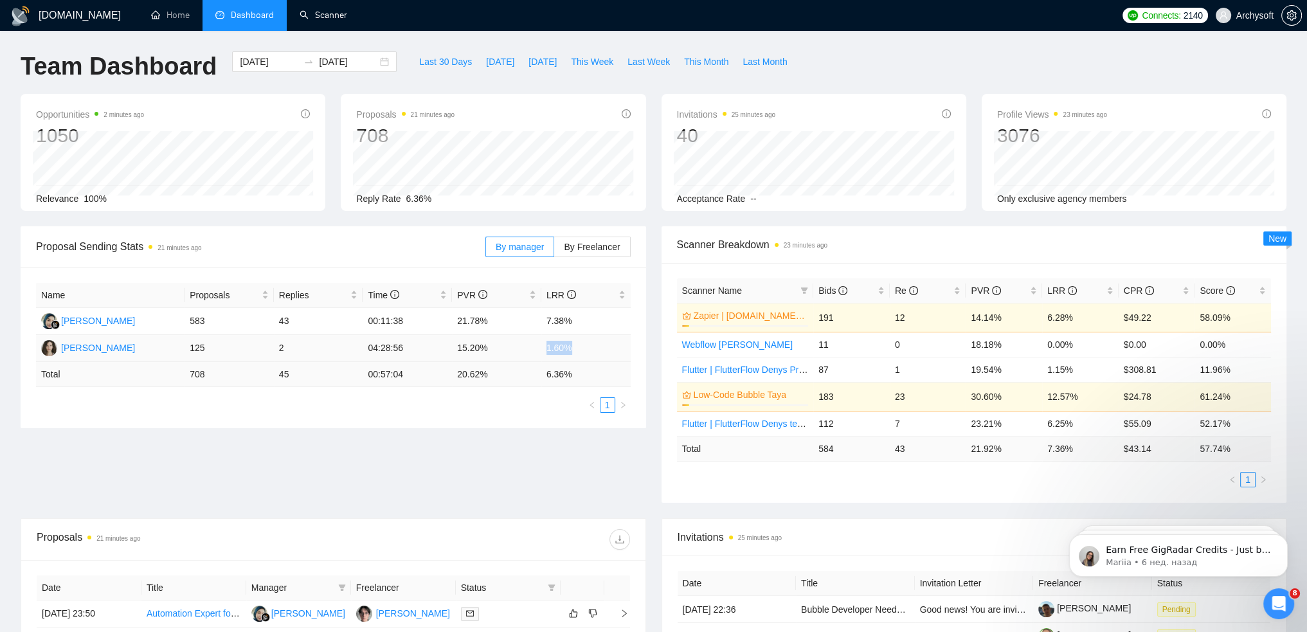
drag, startPoint x: 548, startPoint y: 347, endPoint x: 576, endPoint y: 347, distance: 28.3
click at [576, 347] on td "1.60%" at bounding box center [585, 348] width 89 height 27
click at [570, 347] on td "1.60%" at bounding box center [585, 348] width 89 height 27
drag, startPoint x: 572, startPoint y: 350, endPoint x: 543, endPoint y: 347, distance: 29.1
click at [543, 347] on td "1.60%" at bounding box center [585, 348] width 89 height 27
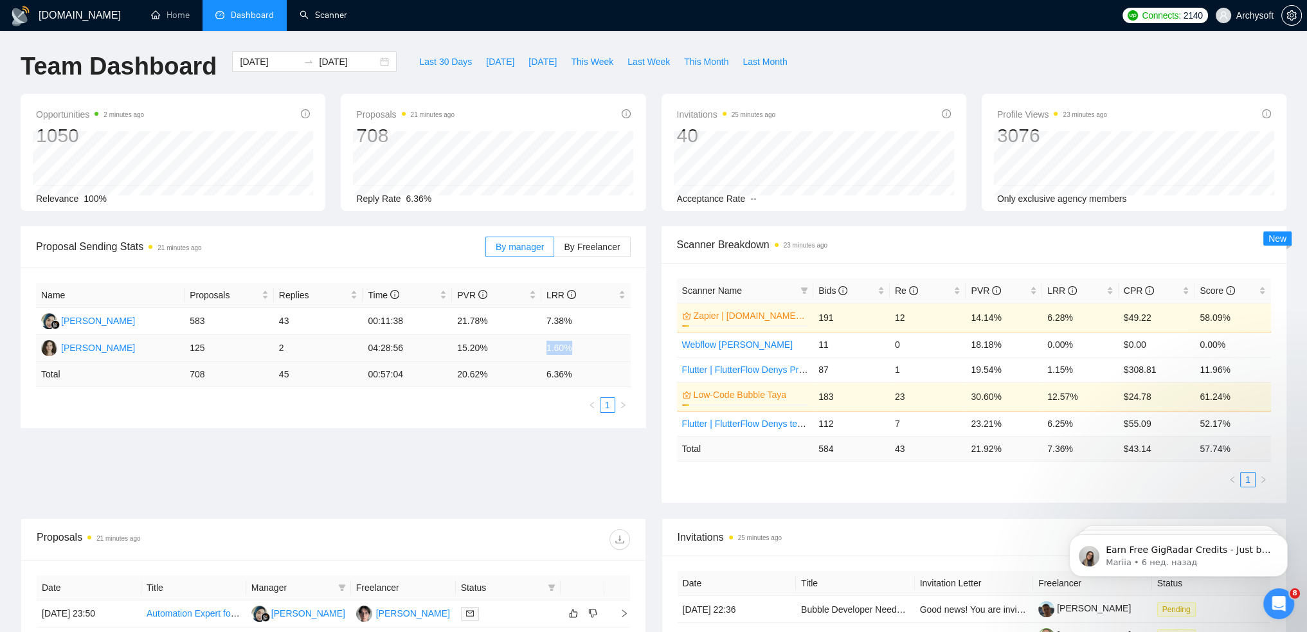
click at [558, 343] on td "1.60%" at bounding box center [585, 348] width 89 height 27
drag, startPoint x: 545, startPoint y: 347, endPoint x: 577, endPoint y: 343, distance: 32.3
click at [577, 343] on td "1.60%" at bounding box center [585, 348] width 89 height 27
click at [577, 345] on td "1.60%" at bounding box center [585, 348] width 89 height 27
drag, startPoint x: 455, startPoint y: 320, endPoint x: 497, endPoint y: 316, distance: 42.0
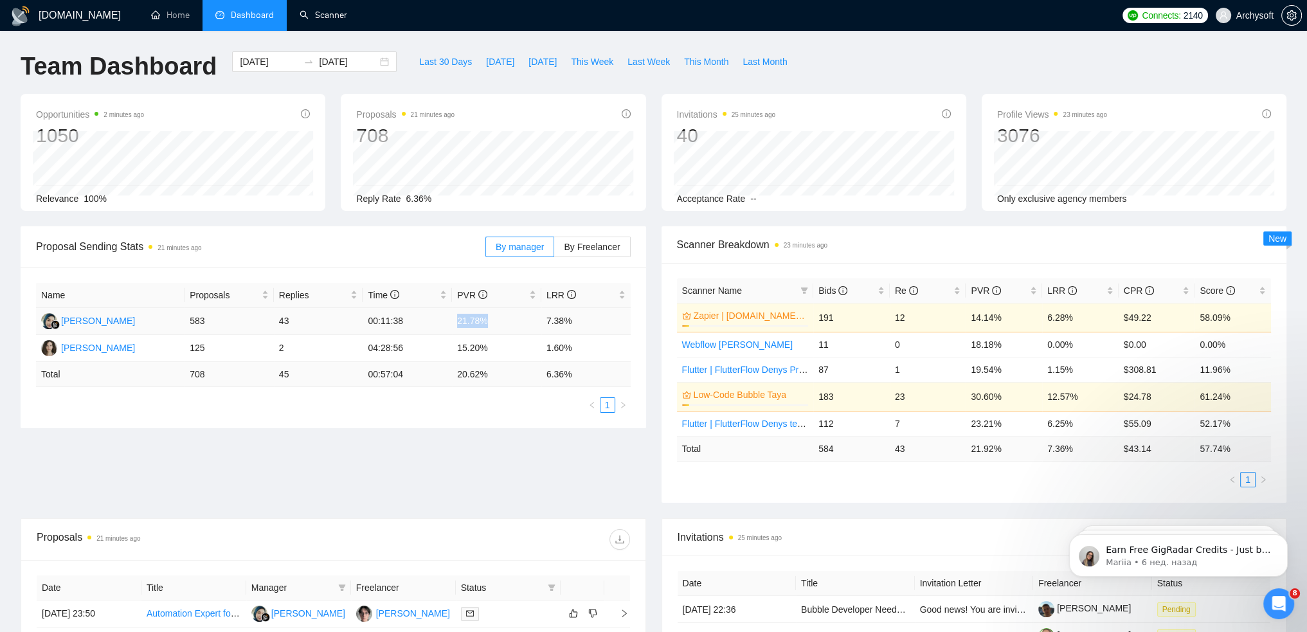
click at [497, 316] on td "21.78%" at bounding box center [496, 321] width 89 height 27
click at [495, 318] on td "21.78%" at bounding box center [496, 321] width 89 height 27
drag, startPoint x: 489, startPoint y: 323, endPoint x: 446, endPoint y: 324, distance: 43.1
click at [446, 324] on tr "Nesya Aurellya 583 43 00:11:38 21.78% 7.38%" at bounding box center [333, 321] width 595 height 27
click at [473, 320] on td "21.78%" at bounding box center [496, 321] width 89 height 27
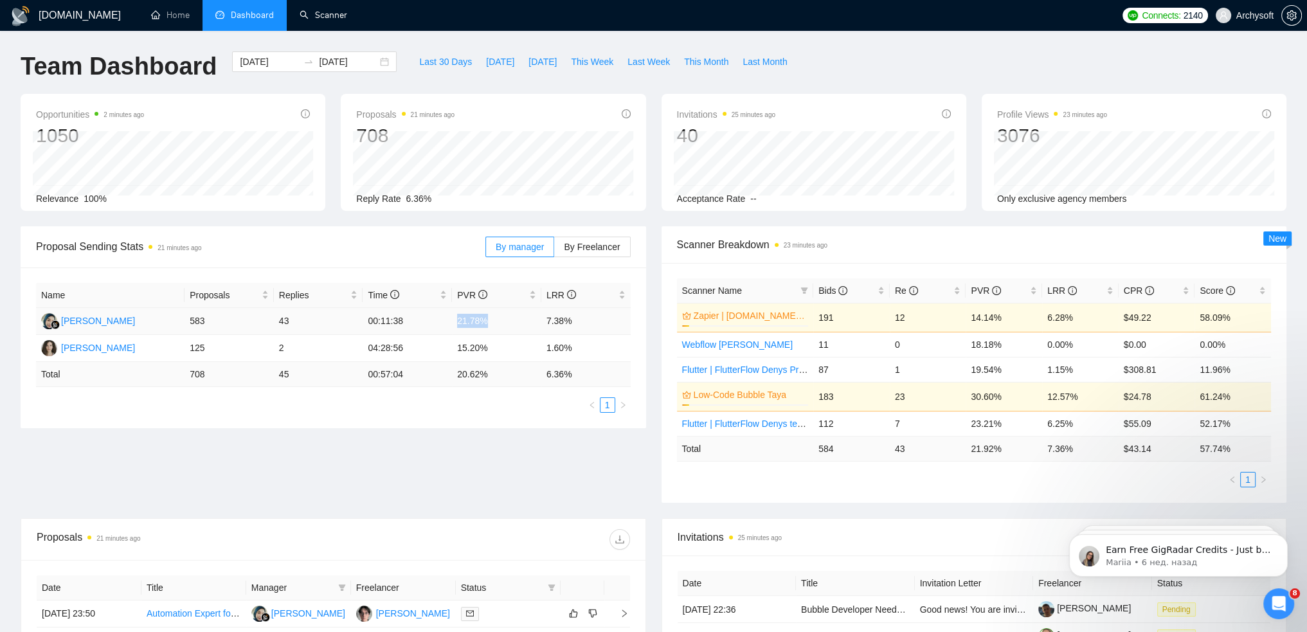
drag, startPoint x: 457, startPoint y: 320, endPoint x: 489, endPoint y: 319, distance: 32.8
click at [489, 319] on td "21.78%" at bounding box center [496, 321] width 89 height 27
drag, startPoint x: 547, startPoint y: 320, endPoint x: 579, endPoint y: 319, distance: 32.2
click at [579, 319] on td "7.38%" at bounding box center [585, 321] width 89 height 27
click at [575, 323] on td "7.38%" at bounding box center [585, 321] width 89 height 27
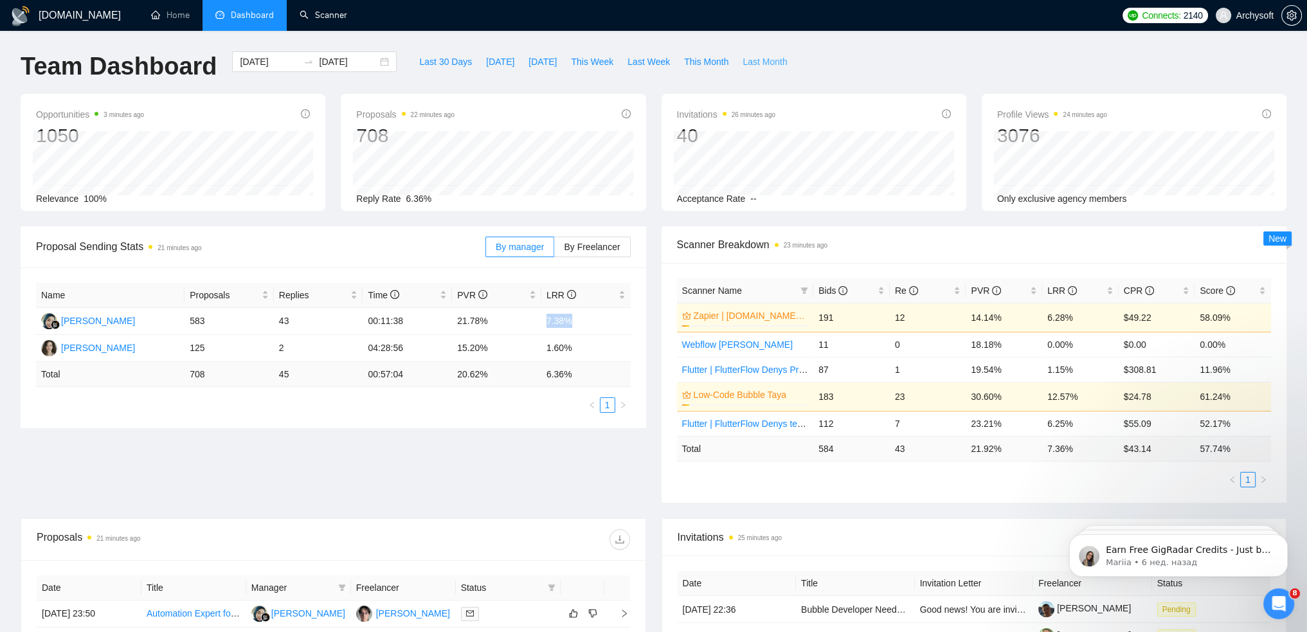
click at [753, 63] on span "Last Month" at bounding box center [765, 62] width 44 height 14
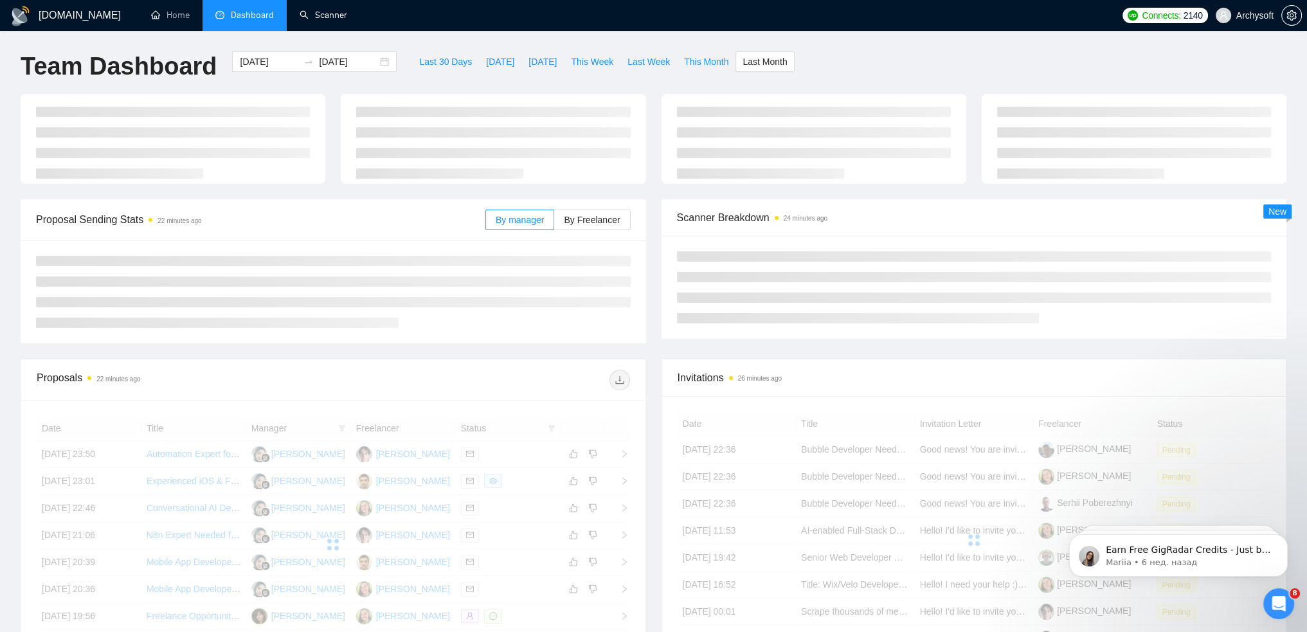
type input "2025-09-01"
type input "2025-09-30"
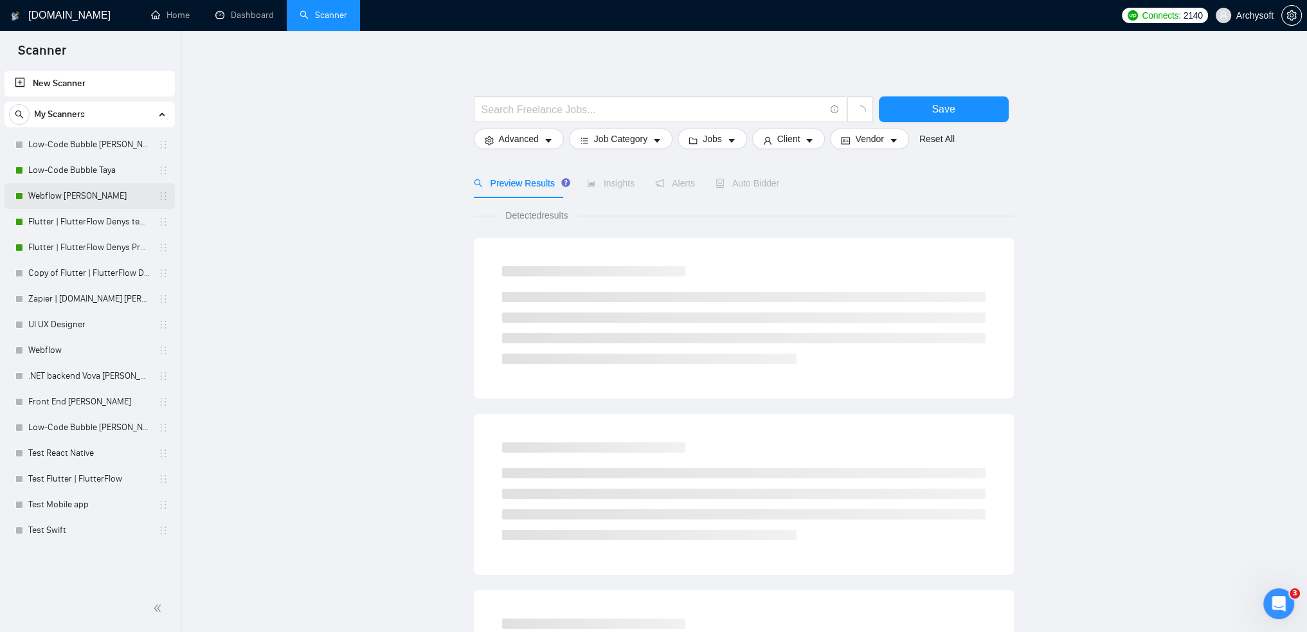
click at [64, 197] on link "Webflow [PERSON_NAME]" at bounding box center [89, 196] width 122 height 26
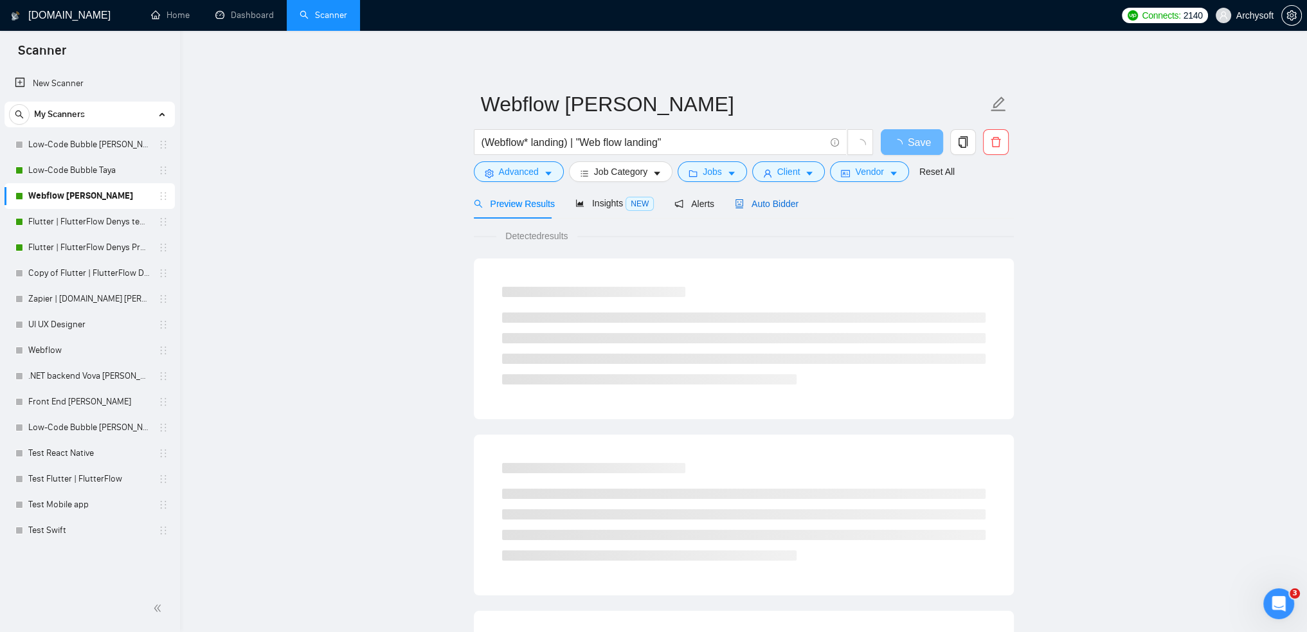
click at [792, 204] on span "Auto Bidder" at bounding box center [767, 204] width 64 height 10
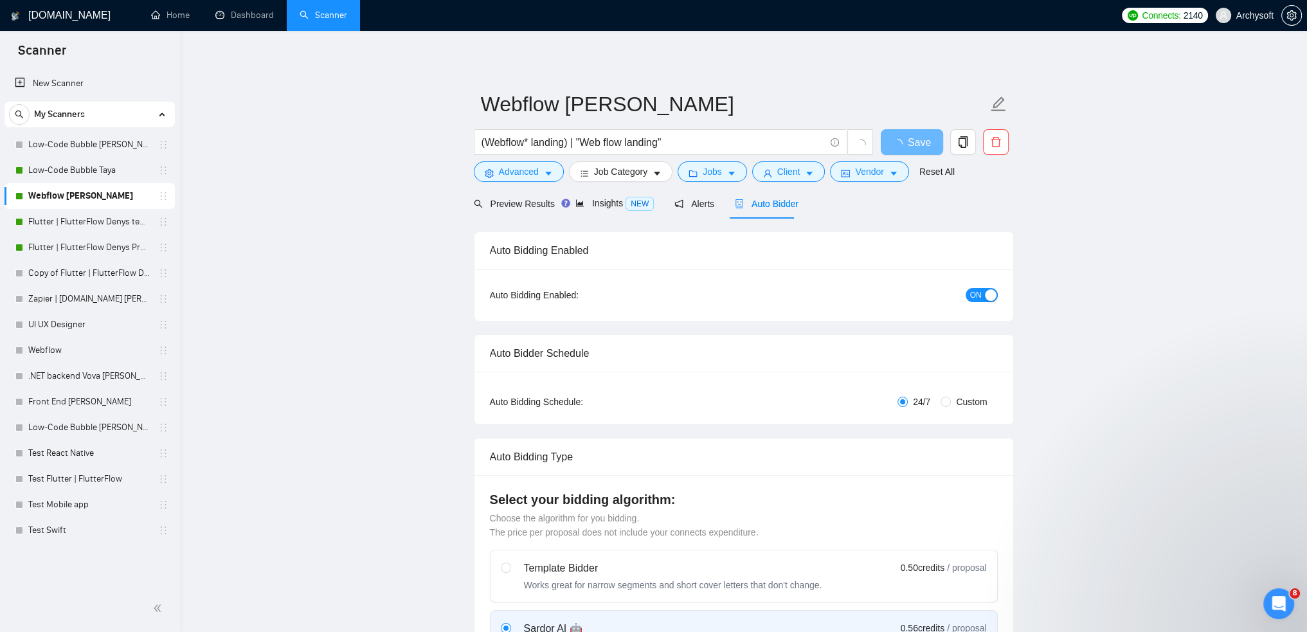
click at [988, 299] on div "button" at bounding box center [991, 295] width 12 height 12
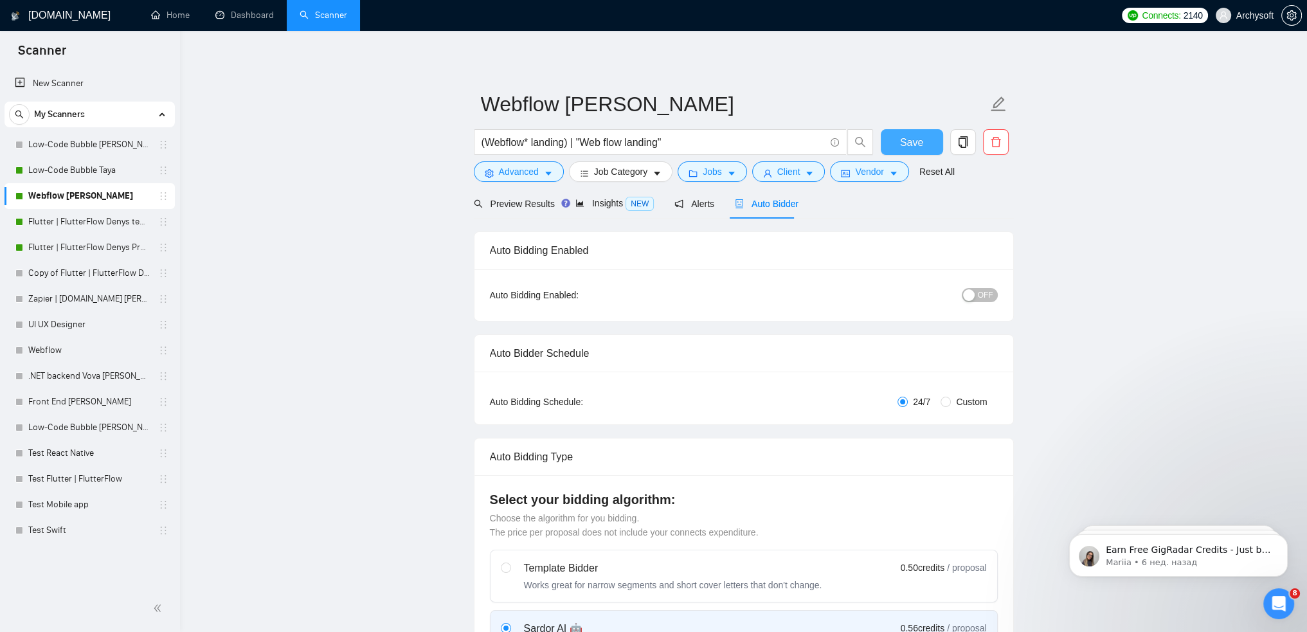
click at [910, 145] on span "Save" at bounding box center [911, 142] width 23 height 16
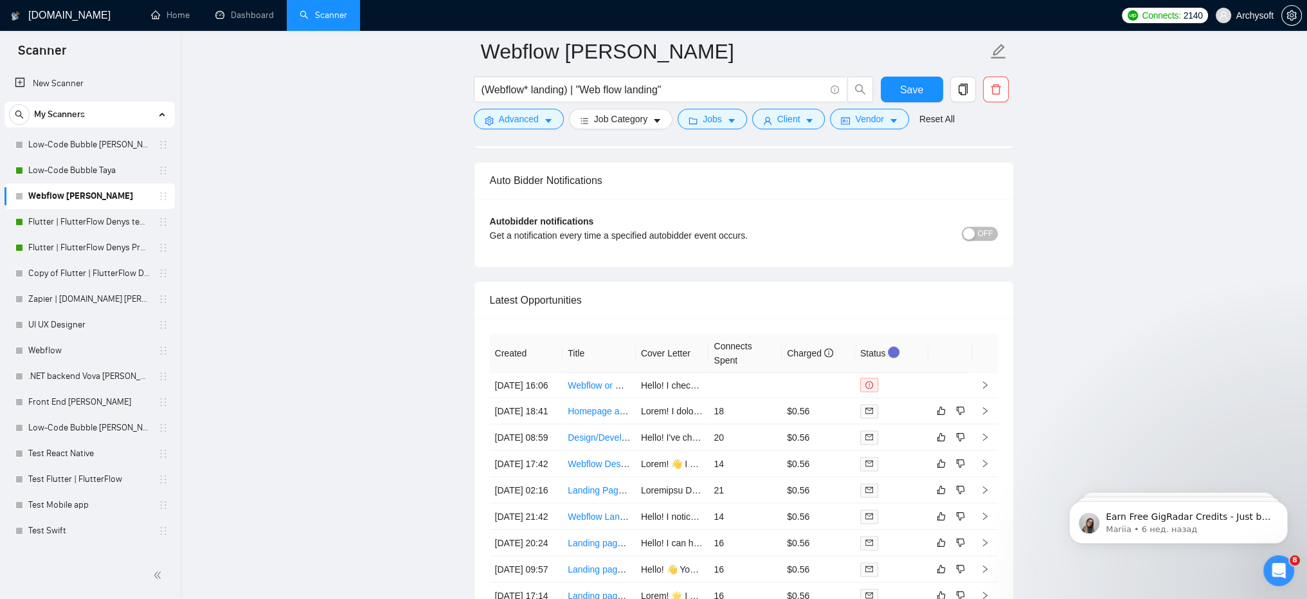
scroll to position [3151, 0]
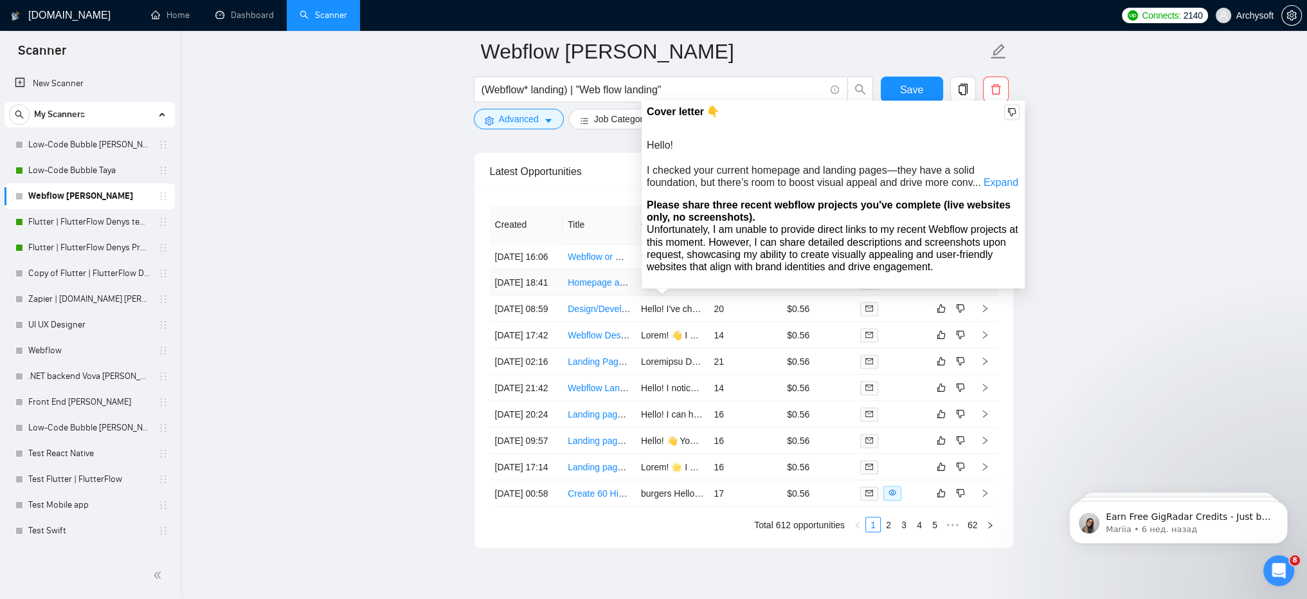
drag, startPoint x: 656, startPoint y: 153, endPoint x: 659, endPoint y: 159, distance: 6.6
click at [659, 159] on div "Hello! I checked your current homepage and landing pages—they have a solid foun…" at bounding box center [833, 163] width 373 height 50
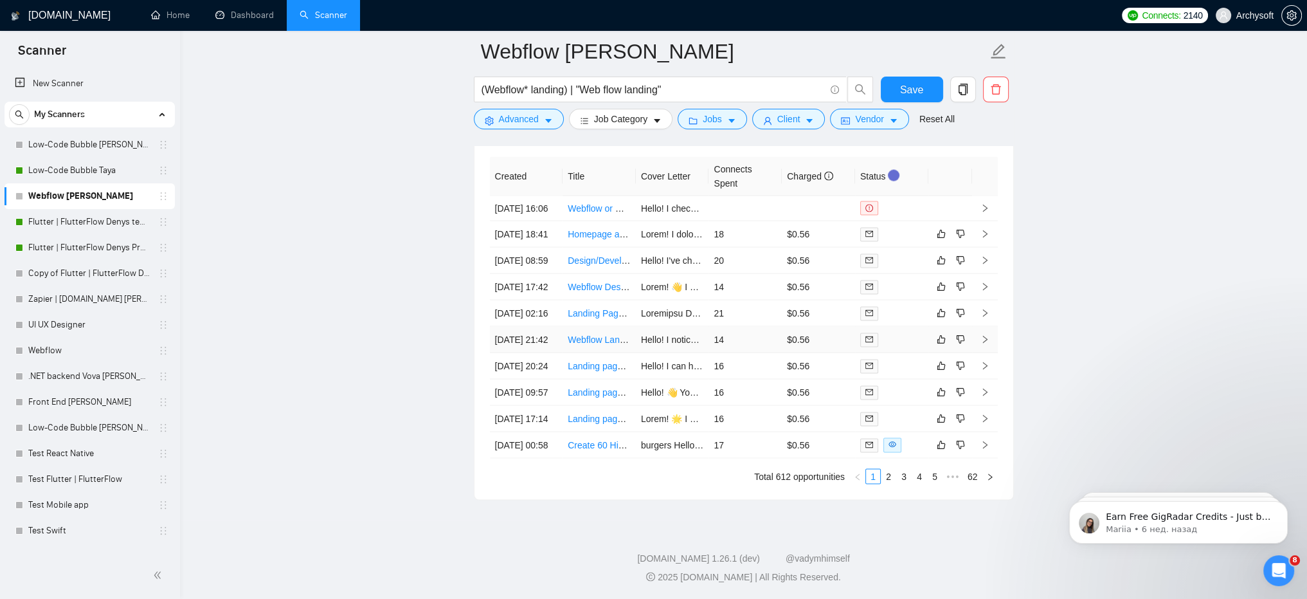
scroll to position [3279, 0]
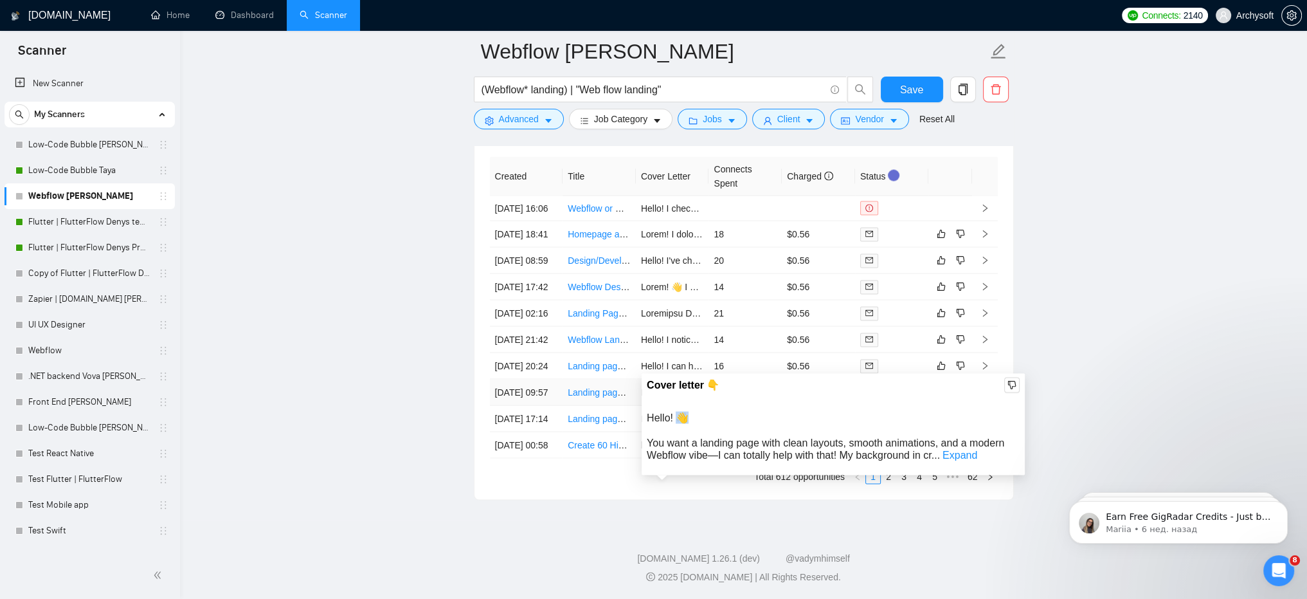
click at [682, 412] on span "Hello! 👋 You want a landing page with clean layouts, smooth animations, and a m…" at bounding box center [826, 436] width 358 height 48
click at [711, 411] on div "Hello! 👋 You want a landing page with clean layouts, smooth animations, and a m…" at bounding box center [833, 436] width 373 height 50
drag, startPoint x: 648, startPoint y: 362, endPoint x: 687, endPoint y: 359, distance: 40.0
click at [687, 412] on span "Hello! 👋 You want a landing page with clean layouts, smooth animations, and a m…" at bounding box center [826, 436] width 358 height 48
click at [689, 412] on span "Hello! 👋 You want a landing page with clean layouts, smooth animations, and a m…" at bounding box center [826, 436] width 358 height 48
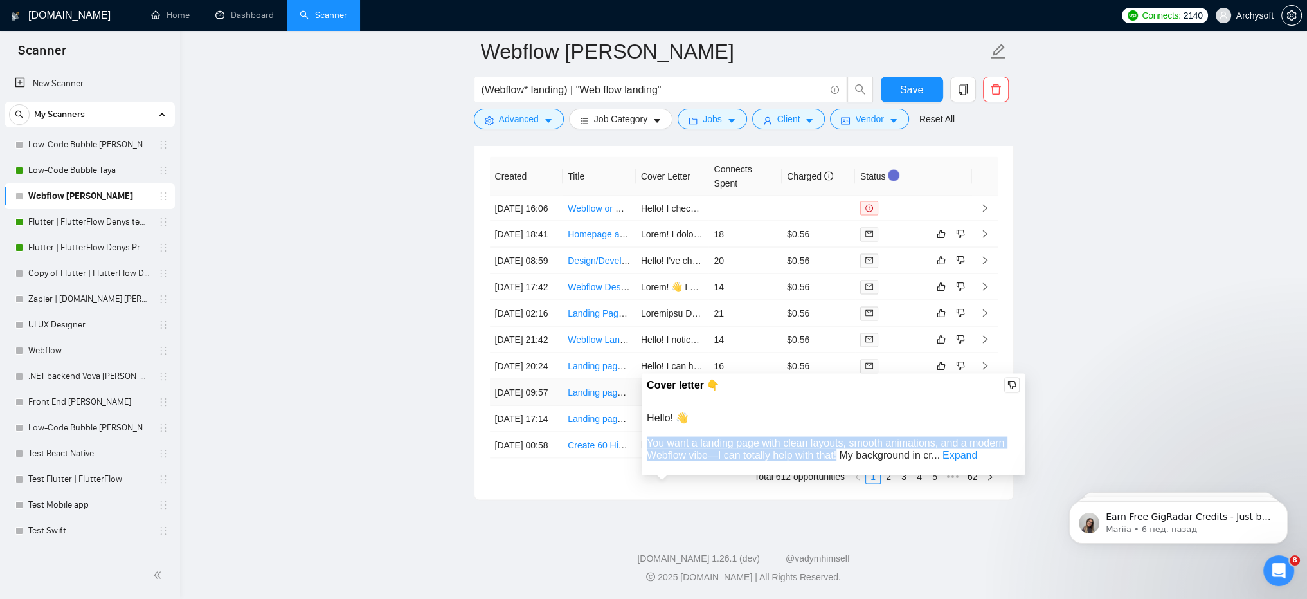
drag, startPoint x: 648, startPoint y: 362, endPoint x: 839, endPoint y: 374, distance: 192.0
click at [839, 412] on span "Hello! 👋 You want a landing page with clean layouts, smooth animations, and a m…" at bounding box center [826, 436] width 358 height 48
click at [801, 412] on span "Hello! 👋 You want a landing page with clean layouts, smooth animations, and a m…" at bounding box center [826, 436] width 358 height 48
click at [741, 412] on span "Hello! 👋 You want a landing page with clean layouts, smooth animations, and a m…" at bounding box center [826, 436] width 358 height 48
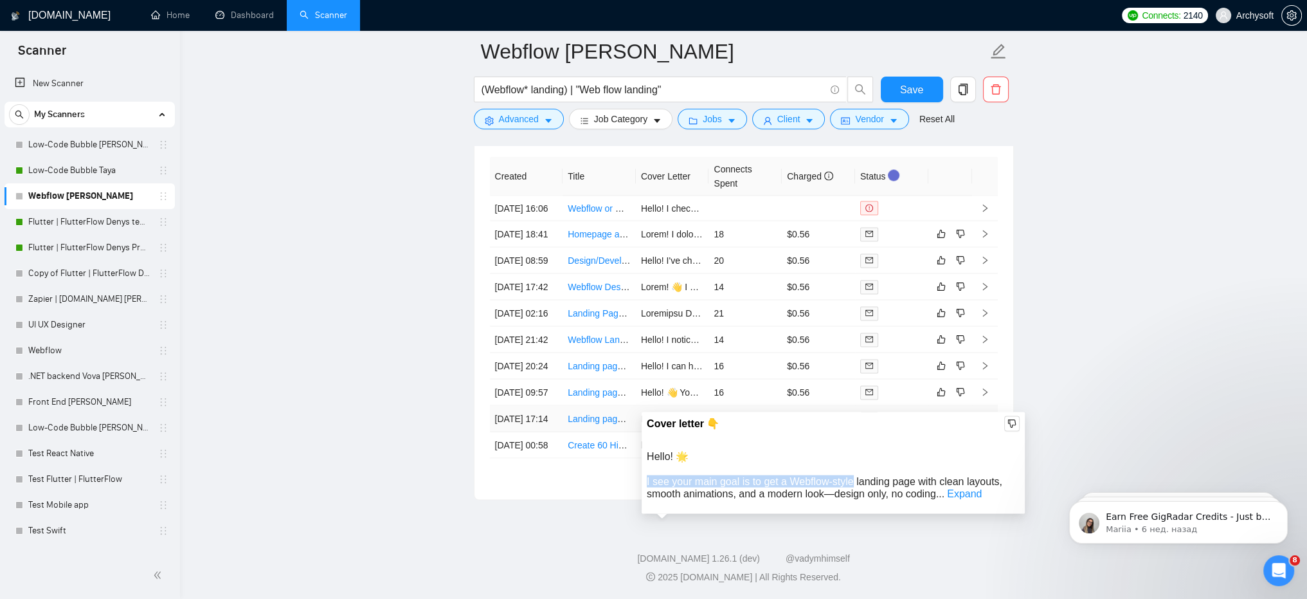
drag, startPoint x: 646, startPoint y: 398, endPoint x: 853, endPoint y: 397, distance: 206.4
click at [853, 450] on span "Hello! 🌟 I see your main goal is to get a Webflow-style landing page with clean…" at bounding box center [825, 474] width 356 height 48
click at [841, 450] on span "Hello! 🌟 I see your main goal is to get a Webflow-style landing page with clean…" at bounding box center [825, 474] width 356 height 48
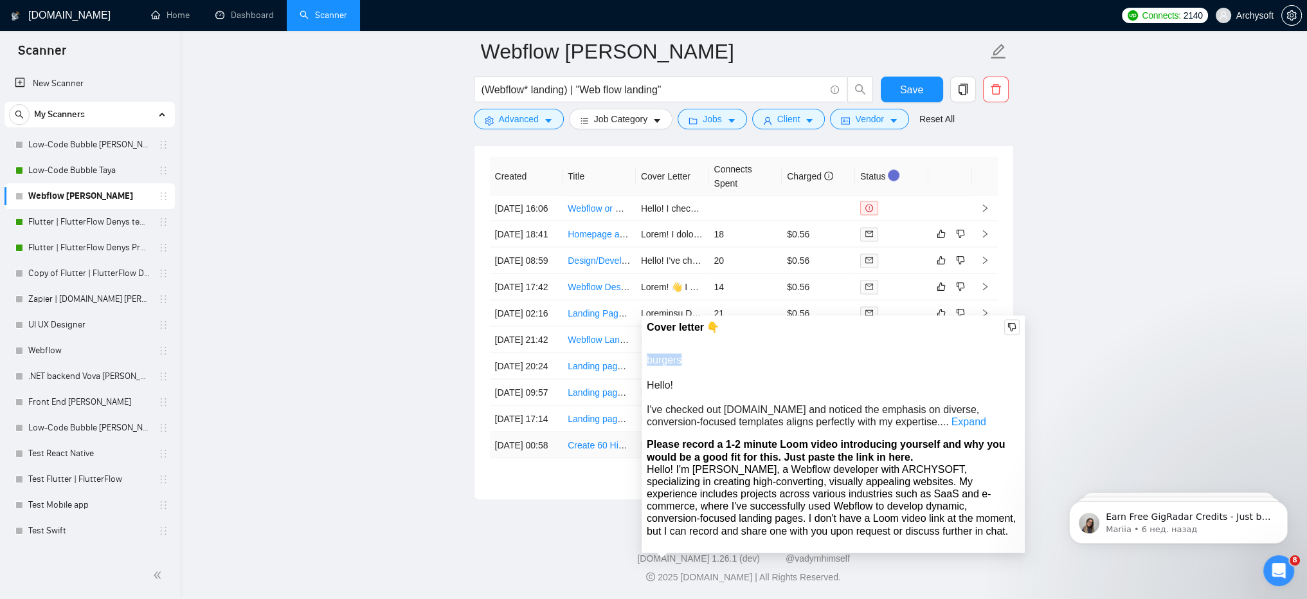
drag, startPoint x: 671, startPoint y: 279, endPoint x: 644, endPoint y: 280, distance: 27.7
click at [644, 315] on div "Cover letter 👇 burgers Hello! I've checked out tryspringstudio.com and noticed …" at bounding box center [833, 433] width 383 height 237
click at [664, 282] on div at bounding box center [653, 299] width 1307 height 599
drag, startPoint x: 655, startPoint y: 331, endPoint x: 930, endPoint y: 337, distance: 274.6
click at [930, 354] on span "burgers Hello! I've checked out tryspringstudio.com and noticed the emphasis on…" at bounding box center [813, 390] width 332 height 73
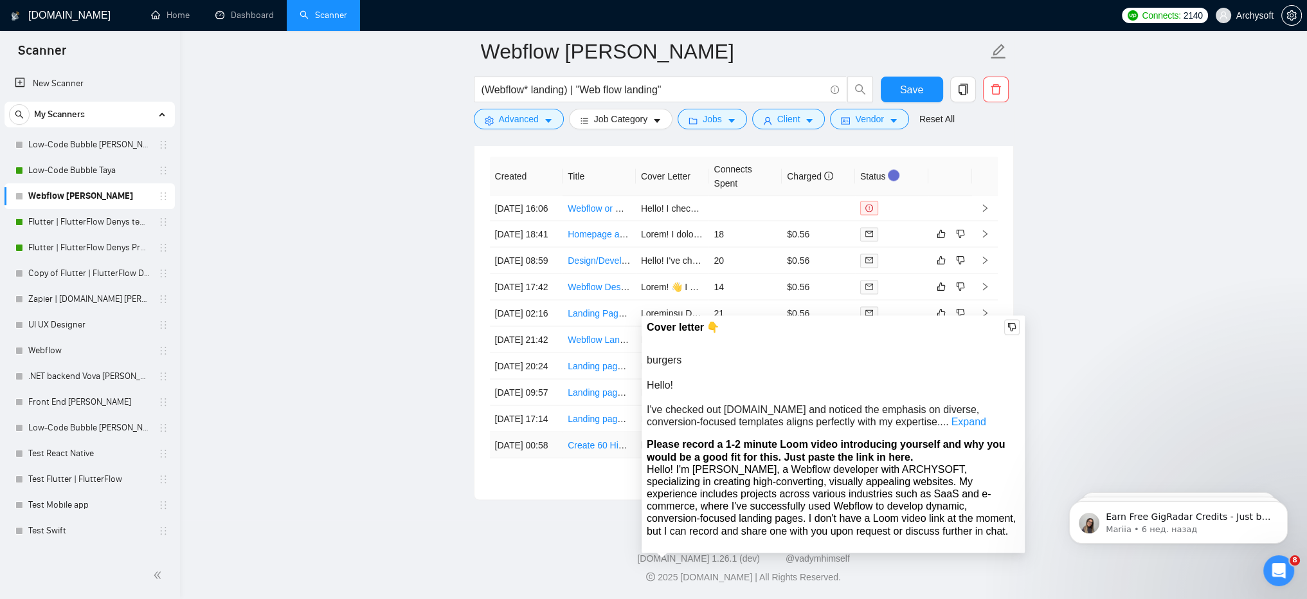
scroll to position [3323, 0]
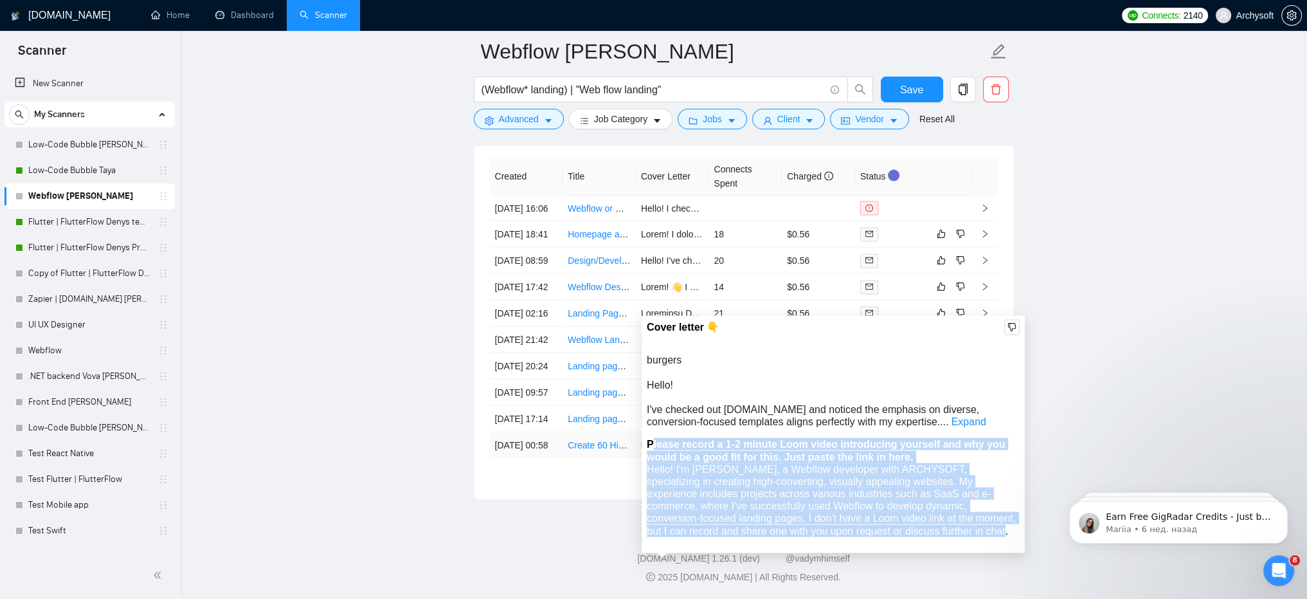
drag, startPoint x: 651, startPoint y: 320, endPoint x: 901, endPoint y: 406, distance: 264.3
click at [901, 406] on div "Cover letter 👇 burgers Hello! I've checked out tryspringstudio.com and noticed …" at bounding box center [833, 434] width 373 height 230
click at [818, 462] on div "Hello! I'm Anna Topchii, a Webflow developer with ARCHYSOFT, specializing in cr…" at bounding box center [833, 499] width 373 height 74
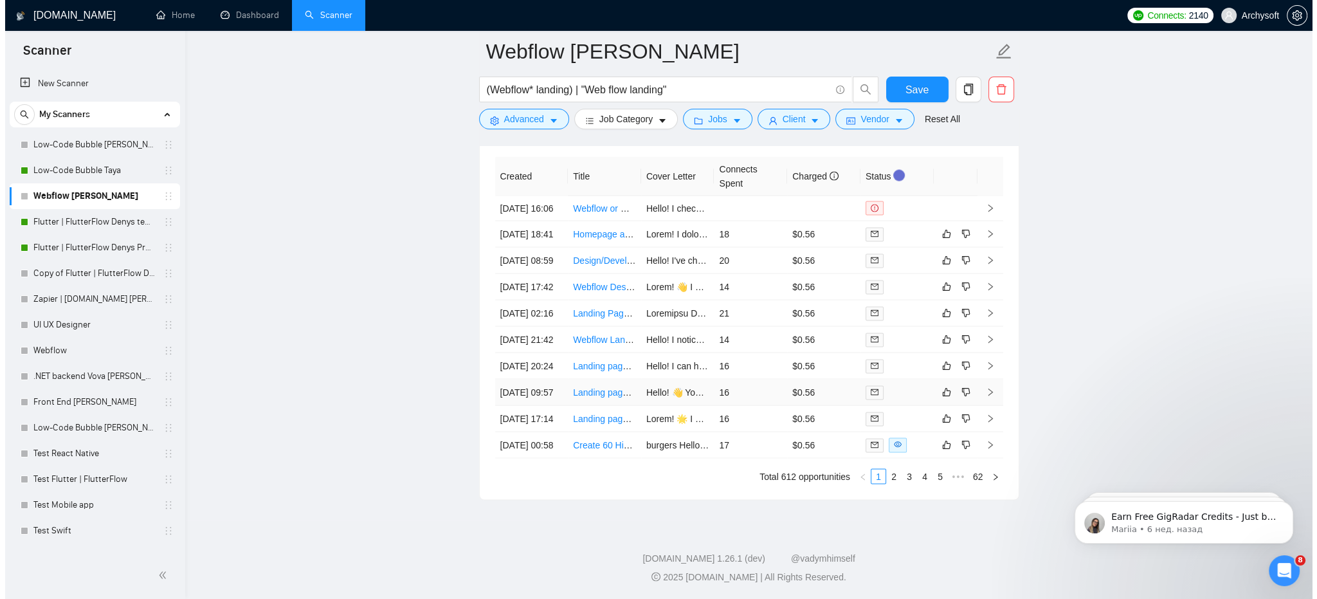
scroll to position [3130, 0]
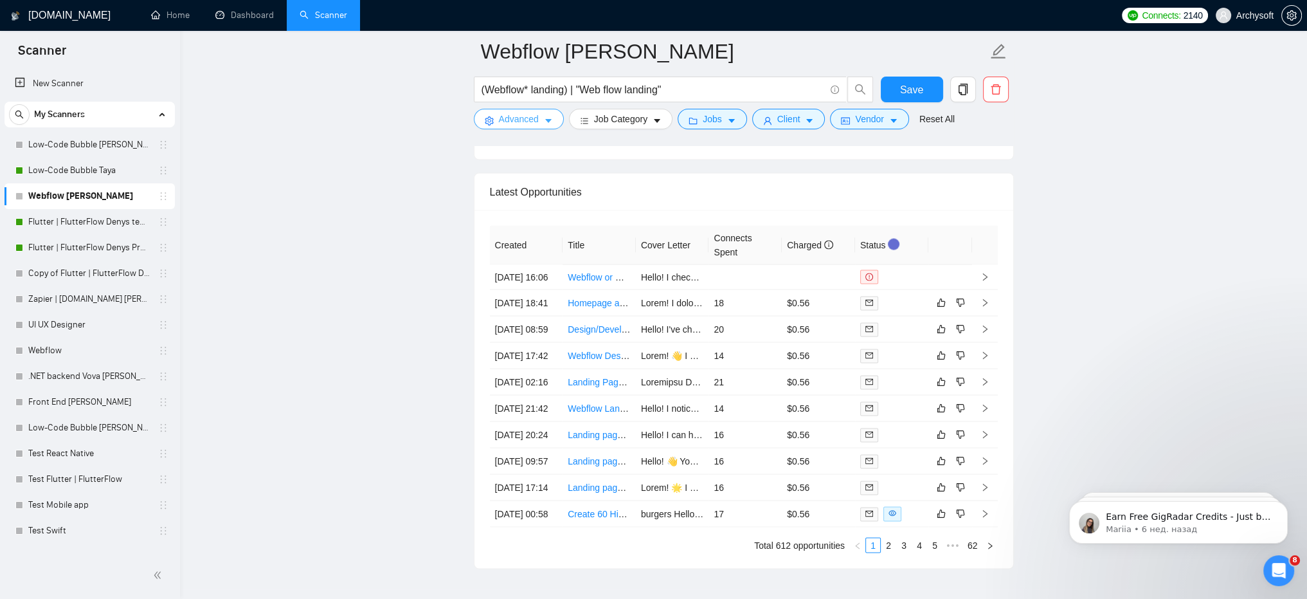
click at [525, 117] on span "Advanced" at bounding box center [519, 119] width 40 height 14
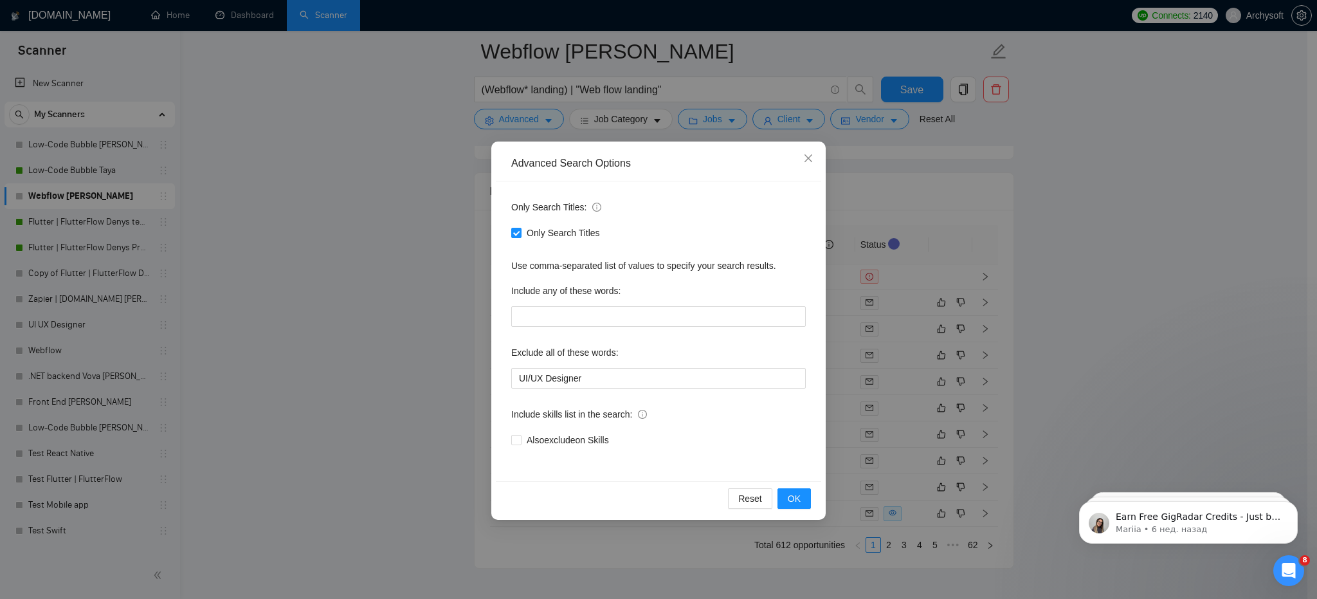
click at [712, 120] on div "Advanced Search Options Only Search Titles: Only Search Titles Use comma-separa…" at bounding box center [658, 299] width 1317 height 599
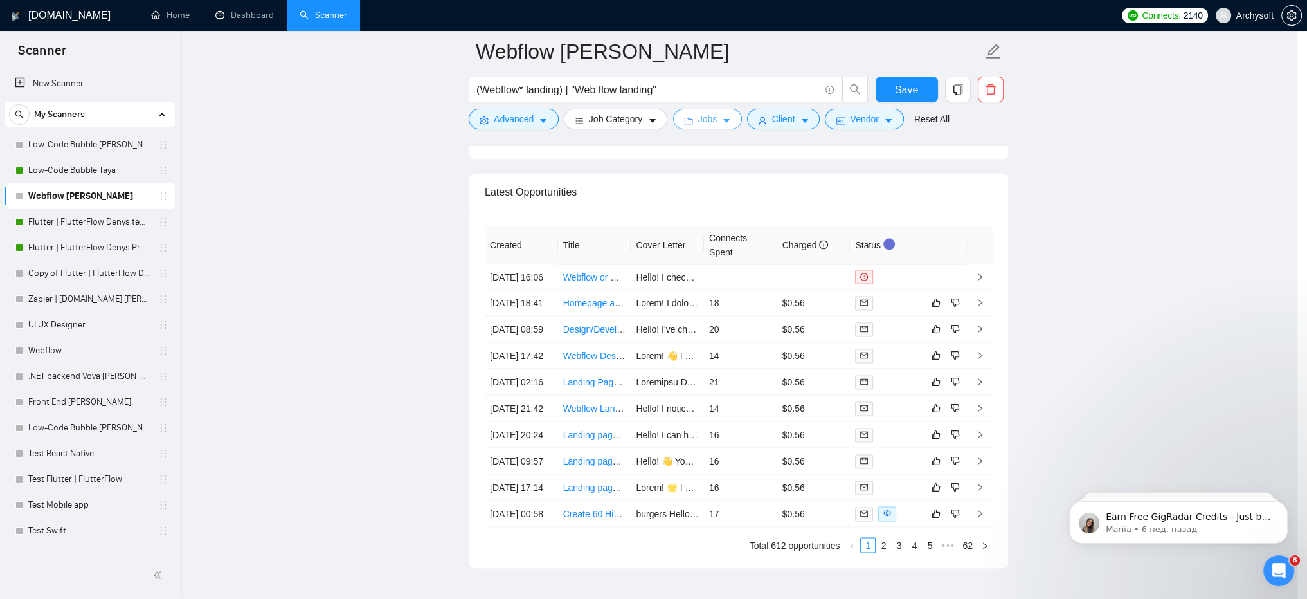
click at [705, 118] on span "Jobs" at bounding box center [707, 119] width 19 height 14
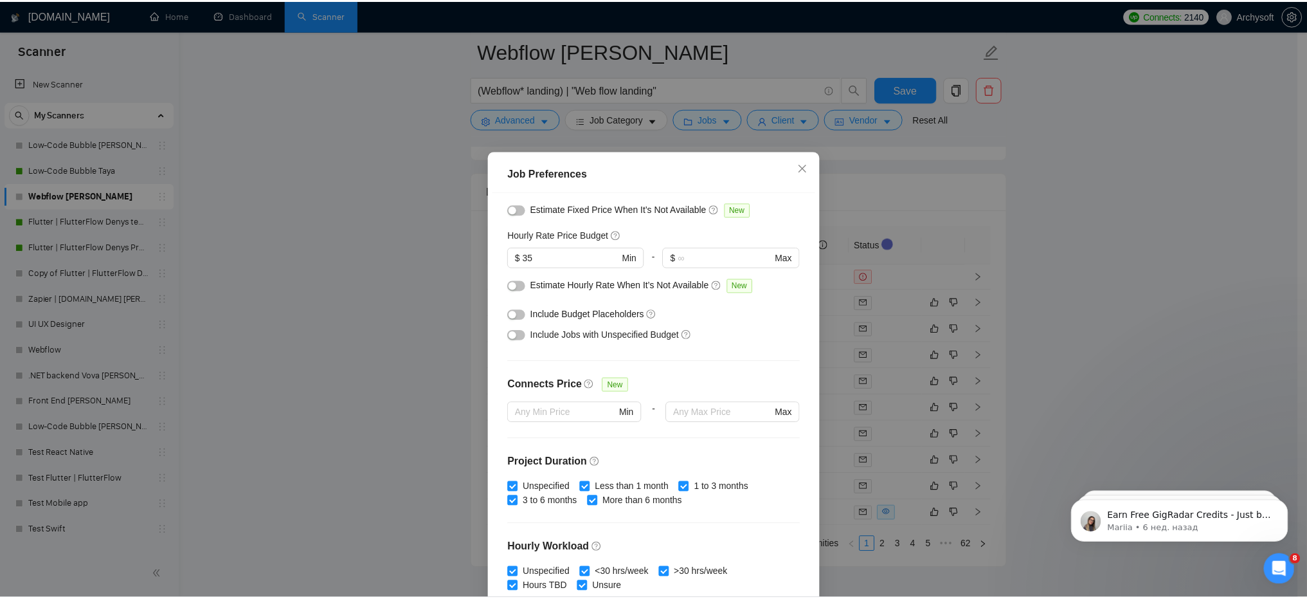
scroll to position [113, 0]
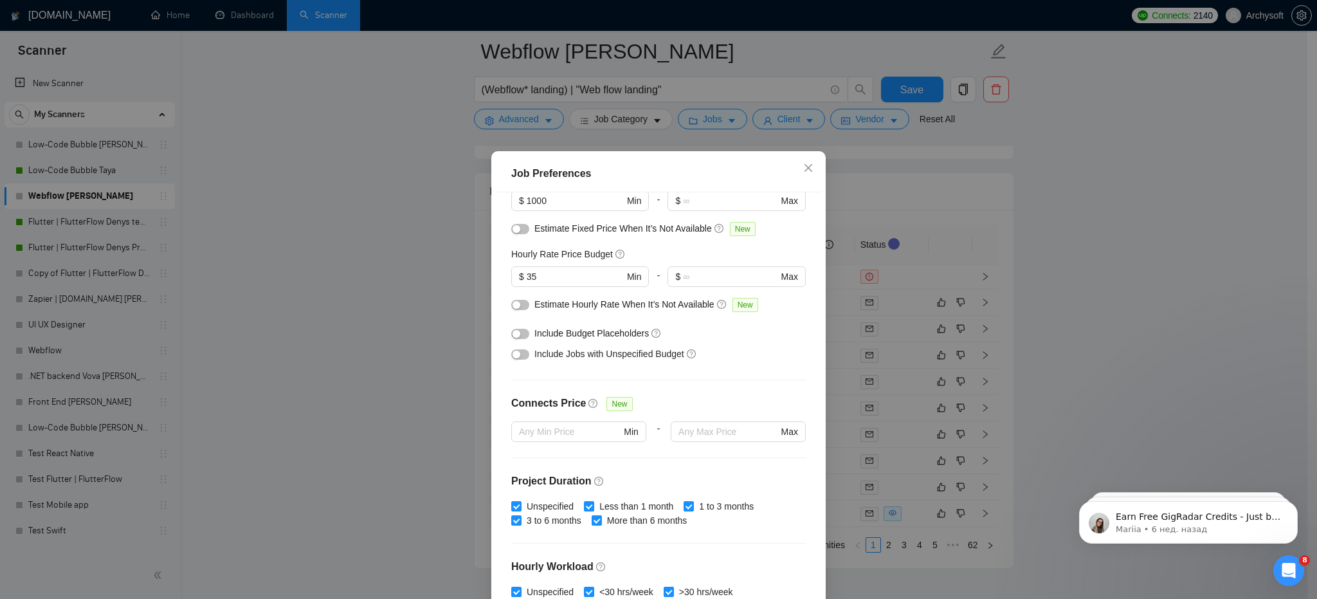
click at [413, 203] on div "Job Preferences Budget Project Type All Fixed Price Hourly Rate Fixed Price Bud…" at bounding box center [658, 299] width 1317 height 599
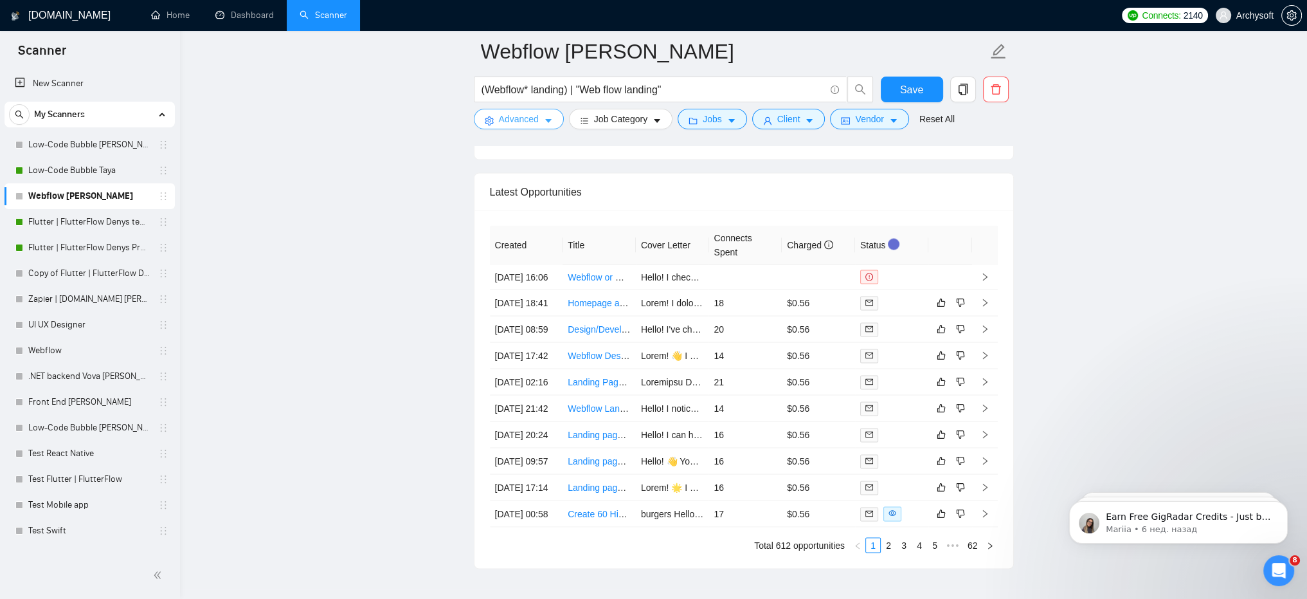
click at [512, 120] on span "Advanced" at bounding box center [519, 119] width 40 height 14
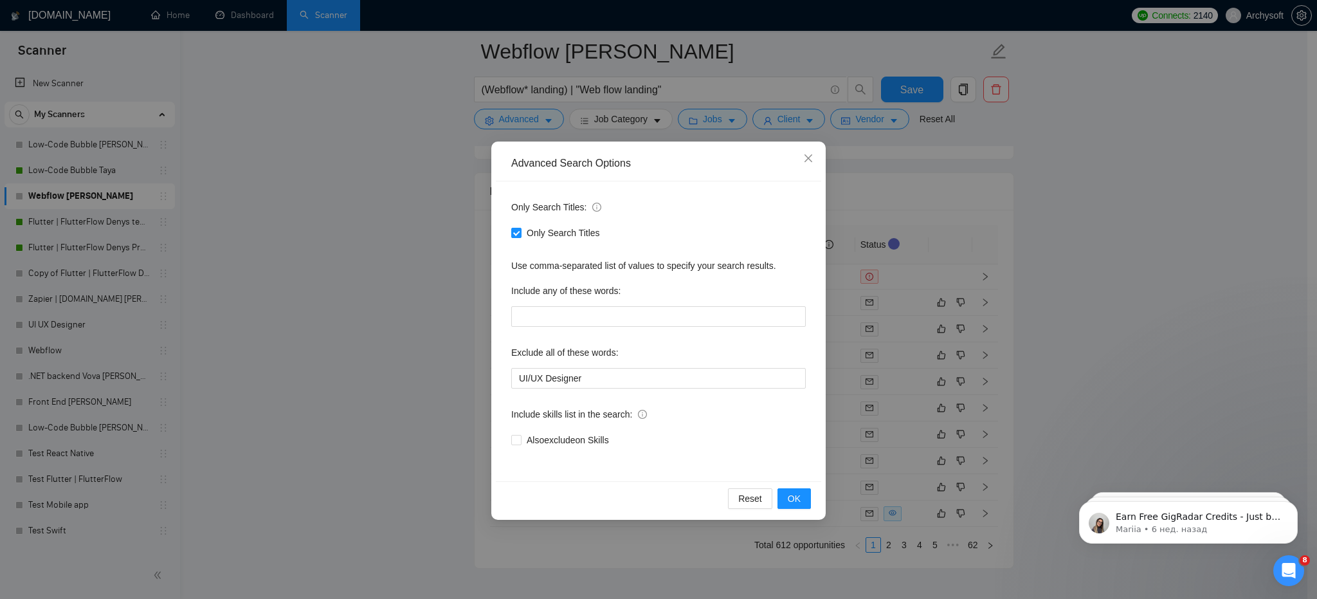
click at [388, 141] on div "Advanced Search Options Only Search Titles: Only Search Titles Use comma-separa…" at bounding box center [658, 299] width 1317 height 599
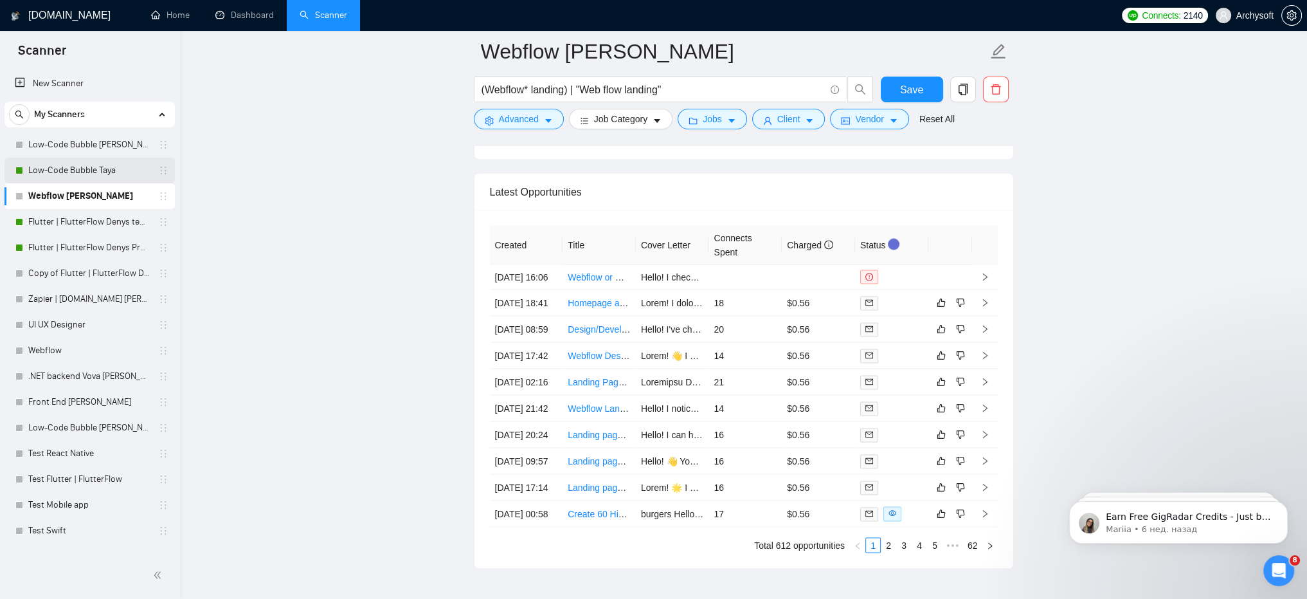
click at [67, 162] on link "Low-Code Bubble Taya" at bounding box center [89, 171] width 122 height 26
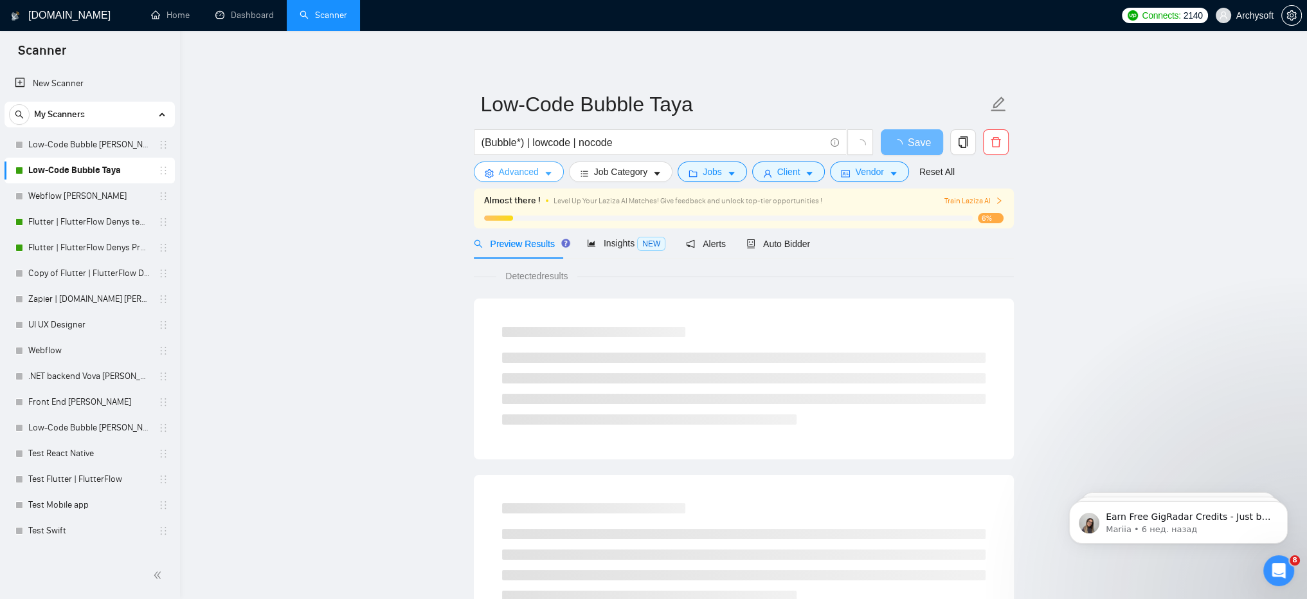
click at [514, 177] on span "Advanced" at bounding box center [519, 172] width 40 height 14
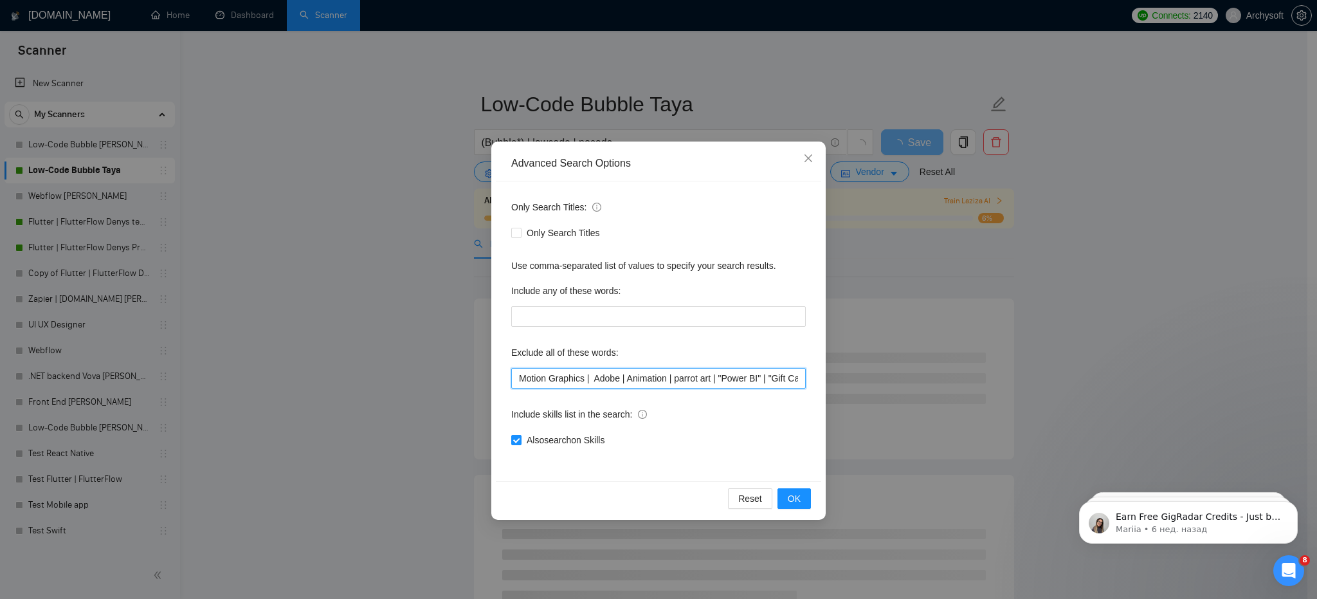
scroll to position [0, 201]
drag, startPoint x: 535, startPoint y: 379, endPoint x: 746, endPoint y: 384, distance: 211.0
click at [898, 388] on div "Advanced Search Options Only Search Titles: Only Search Titles Use comma-separa…" at bounding box center [658, 299] width 1317 height 599
click at [727, 381] on input "Motion Graphics | Adobe | Animation | parrot art | "Power BI" | "Gift Cards" | …" at bounding box center [658, 378] width 294 height 21
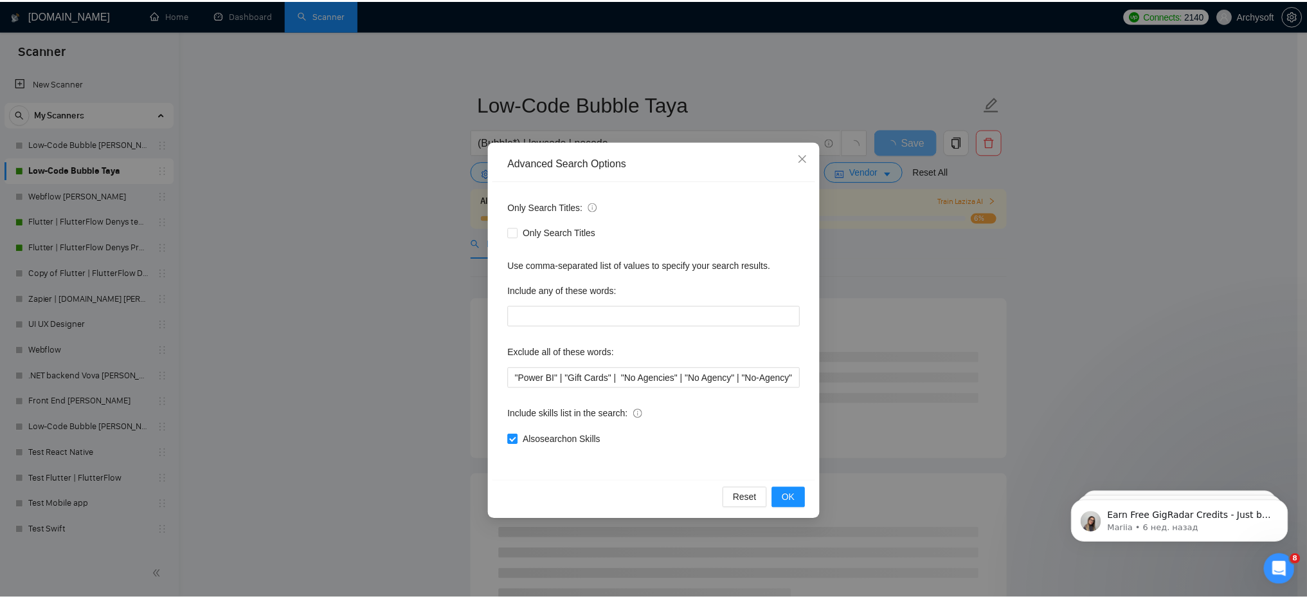
scroll to position [0, 0]
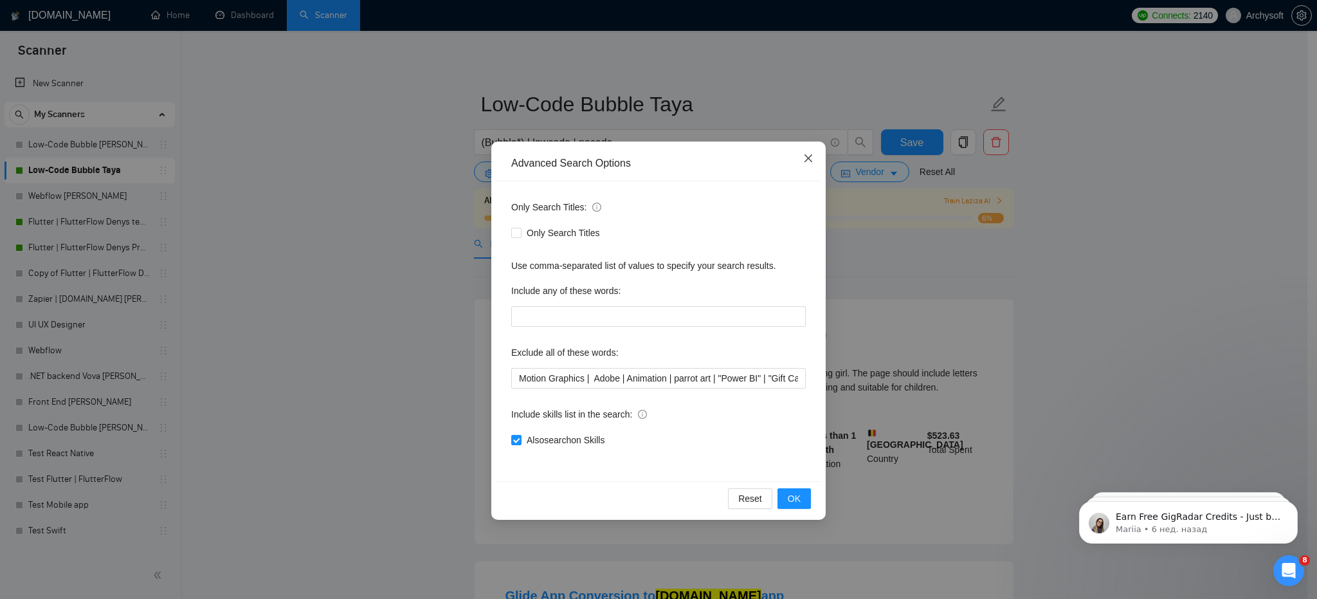
click at [811, 154] on icon "close" at bounding box center [808, 158] width 10 height 10
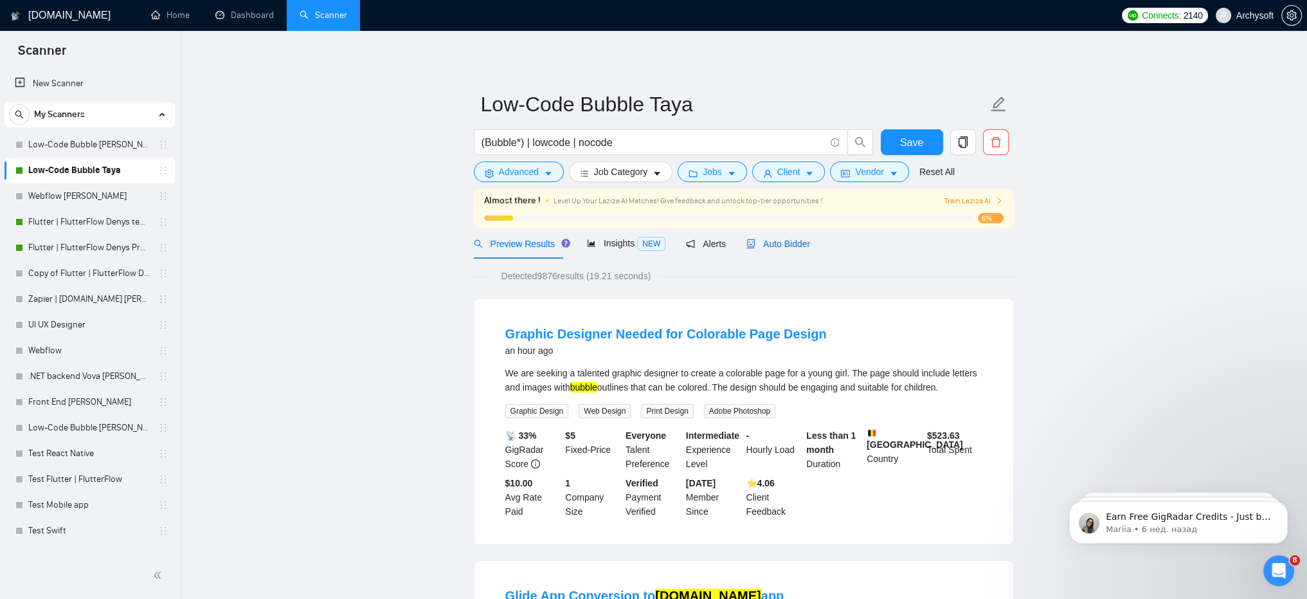
drag, startPoint x: 765, startPoint y: 244, endPoint x: 408, endPoint y: 327, distance: 366.4
click at [765, 244] on span "Auto Bidder" at bounding box center [779, 244] width 64 height 10
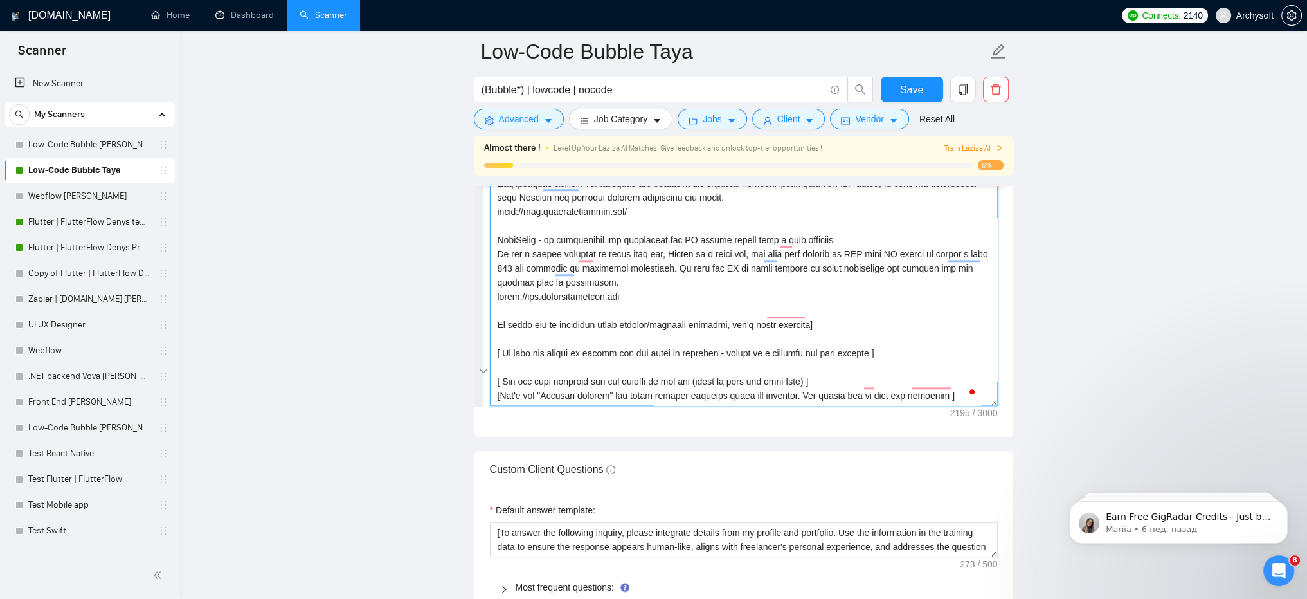
scroll to position [255, 0]
drag, startPoint x: 495, startPoint y: 378, endPoint x: 954, endPoint y: 384, distance: 459.1
click at [954, 384] on textarea "Cover letter template:" at bounding box center [744, 260] width 508 height 289
